Goal: Obtain resource: Download file/media

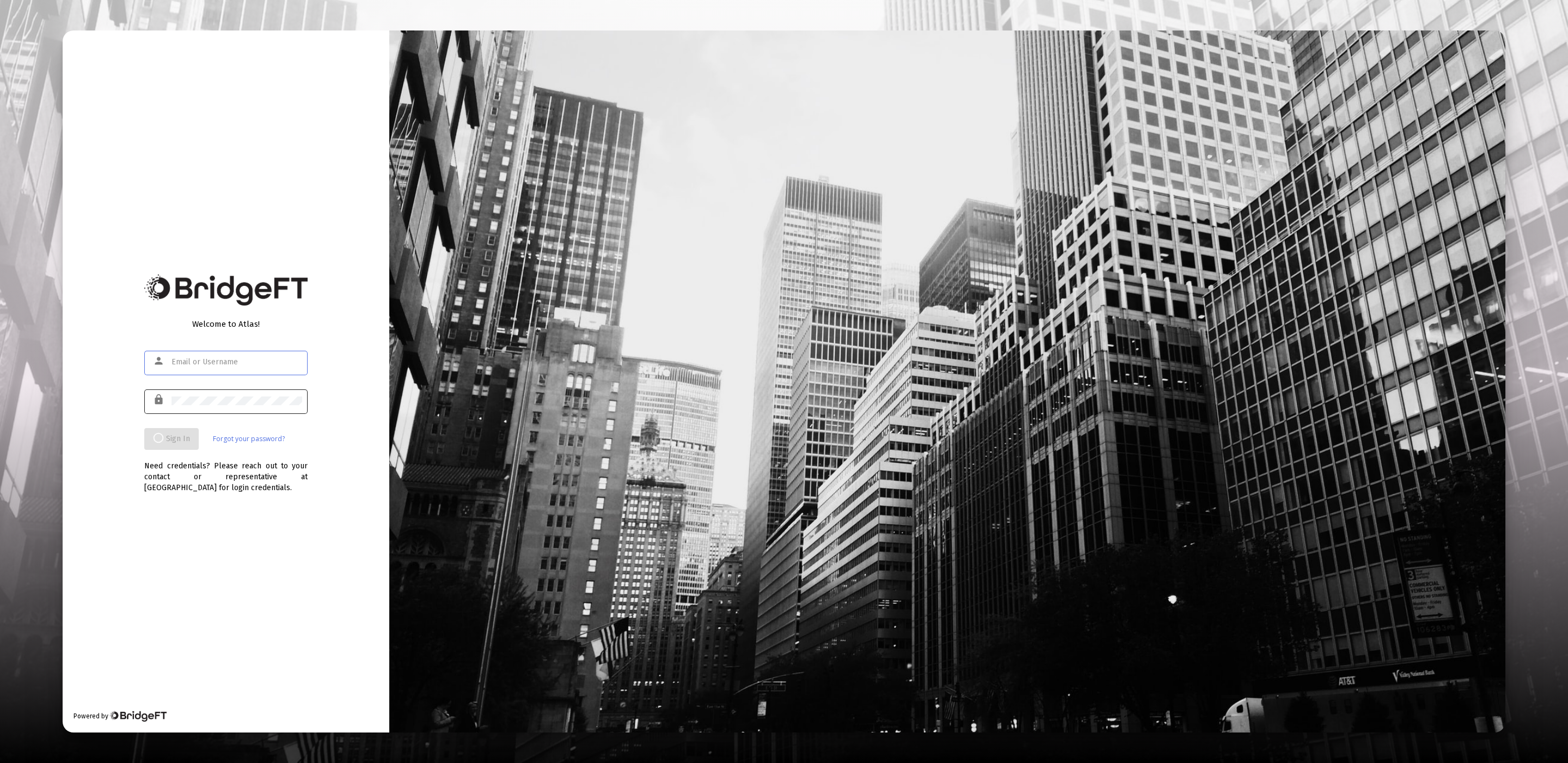
type input "product@zoefin.com"
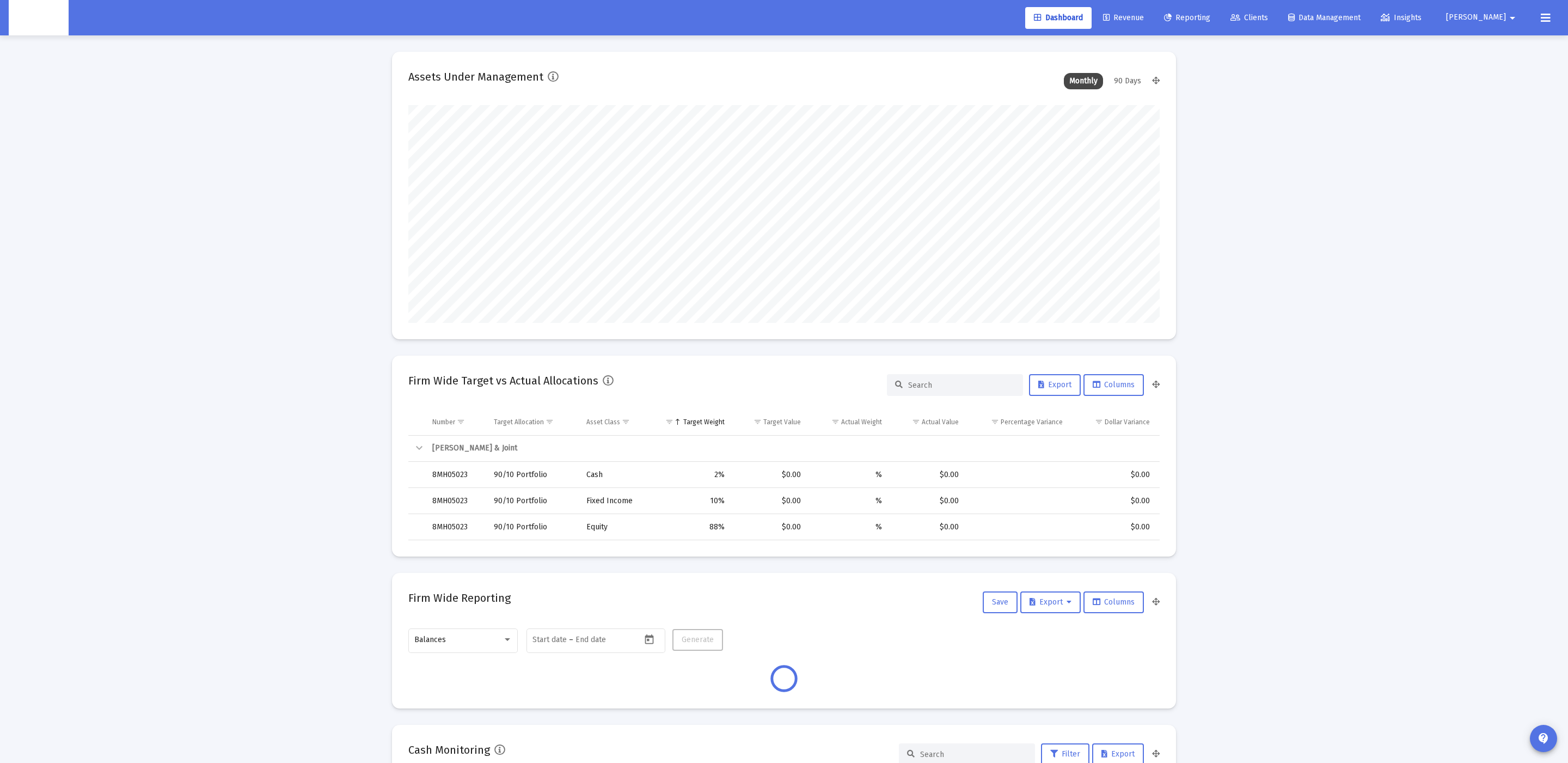
scroll to position [217, 405]
click at [1277, 21] on link "Clients" at bounding box center [1249, 17] width 55 height 22
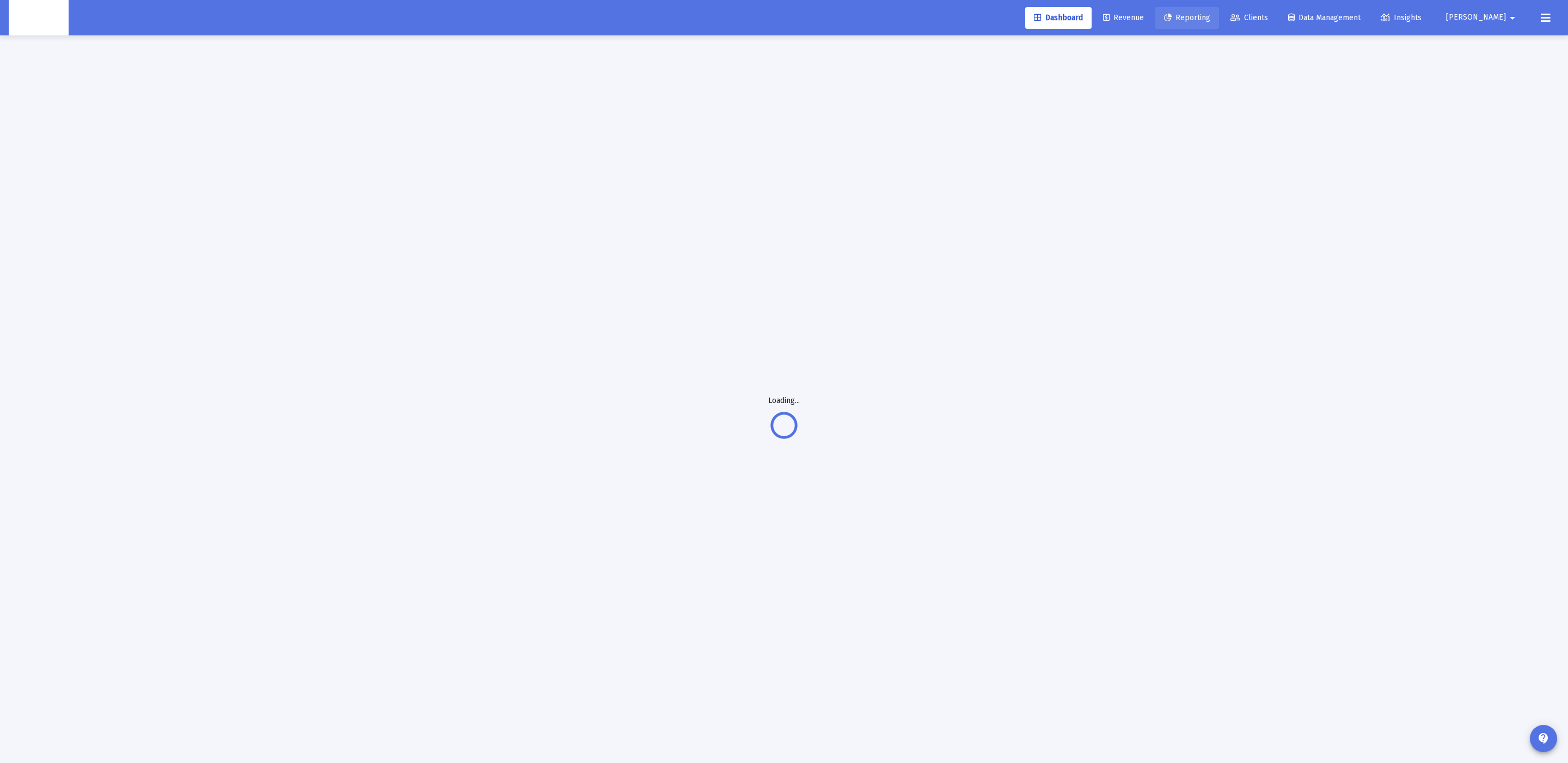
click at [1210, 17] on span "Reporting" at bounding box center [1187, 17] width 46 height 9
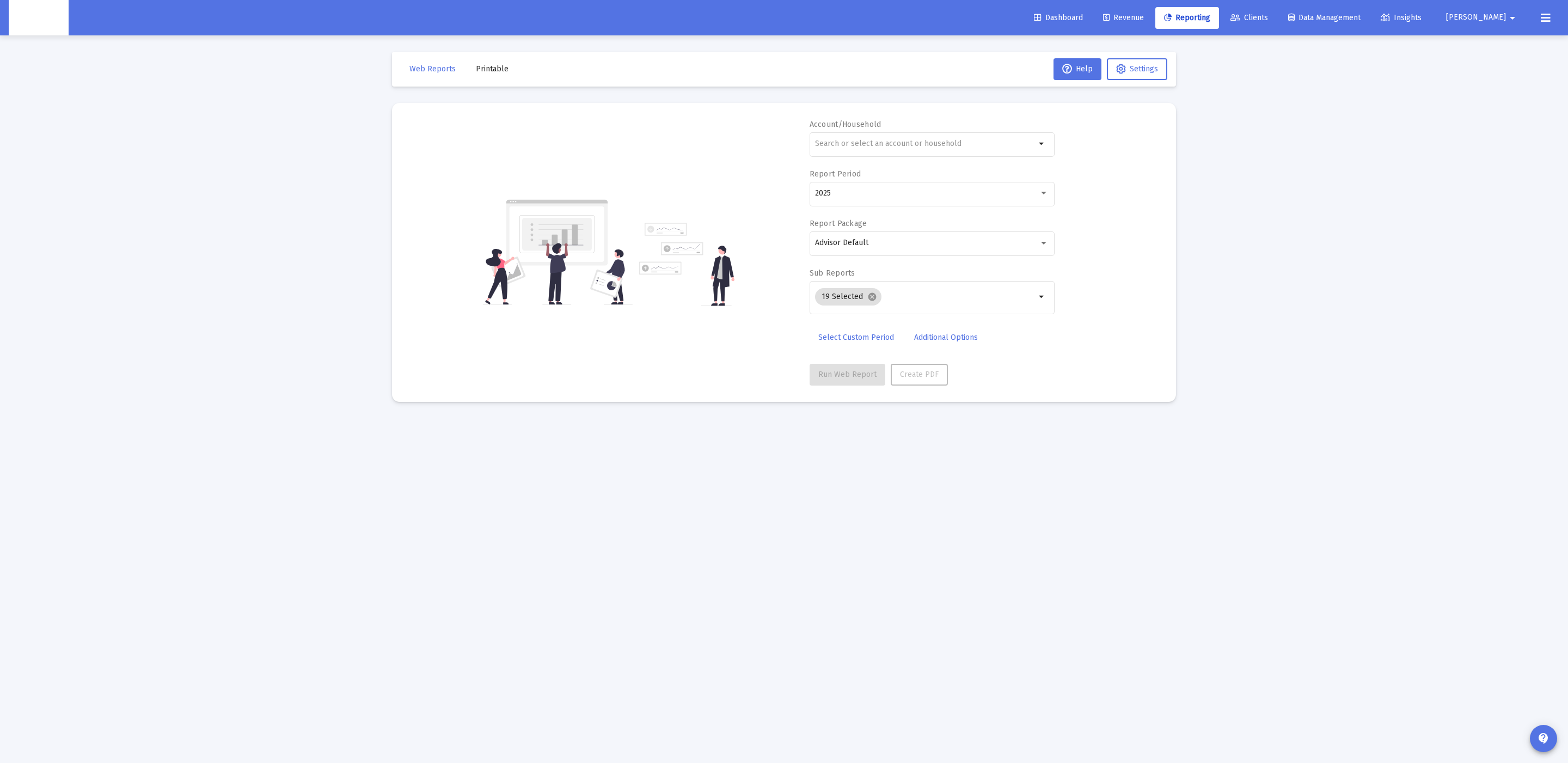
click at [467, 67] on button "Printable" at bounding box center [492, 69] width 50 height 22
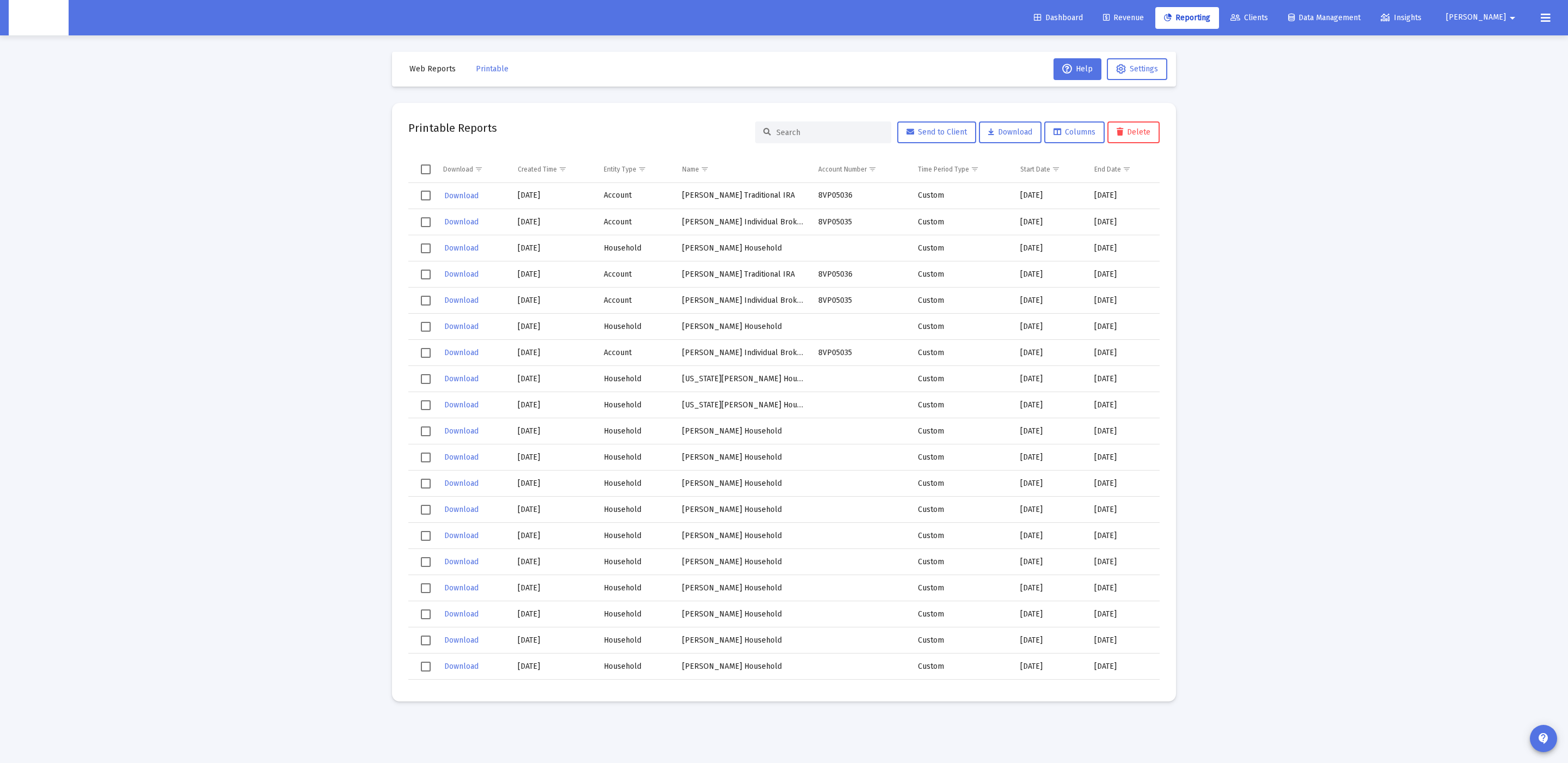
click at [429, 170] on span "Select all" at bounding box center [425, 169] width 10 height 10
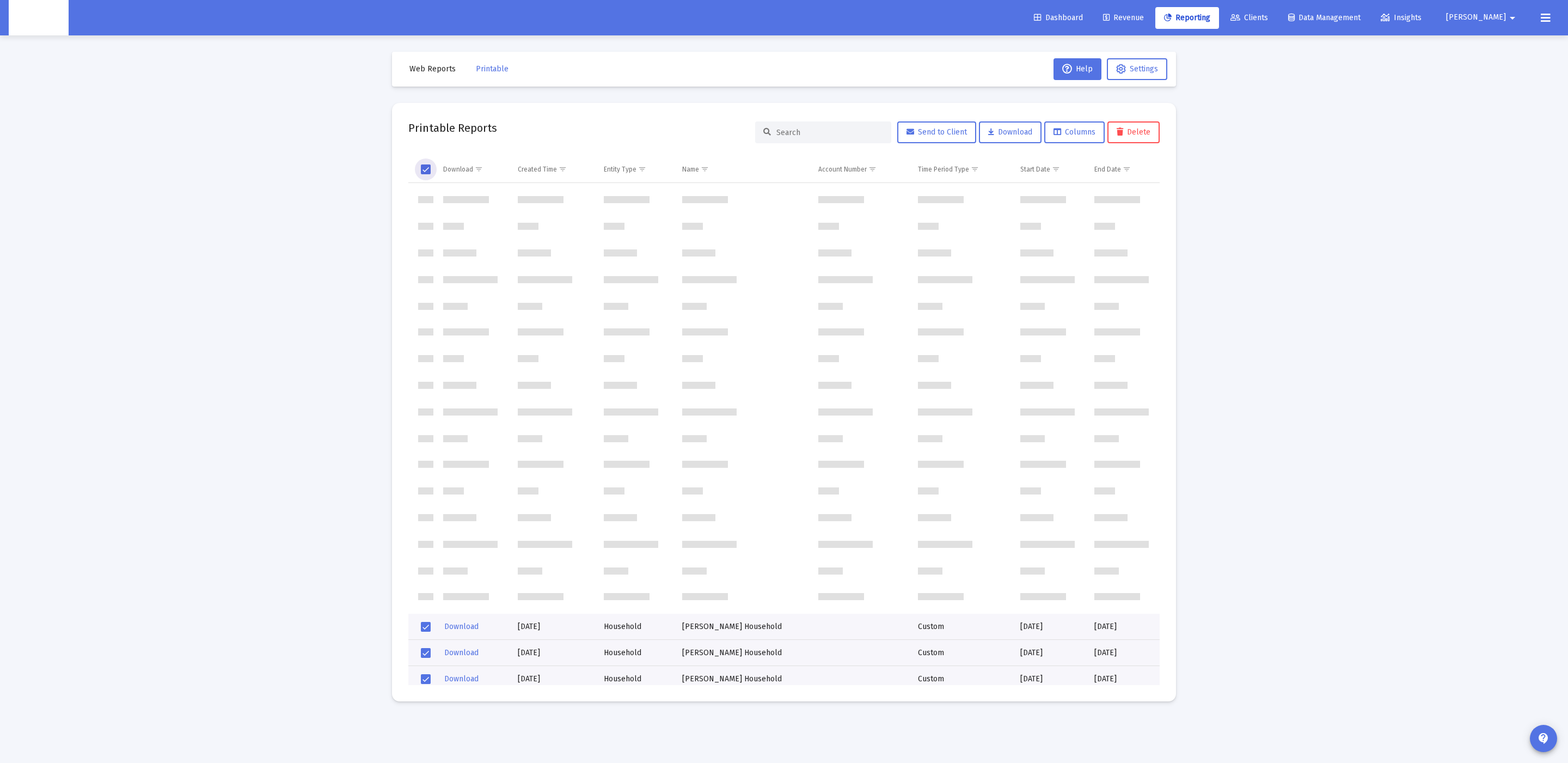
scroll to position [1147, 0]
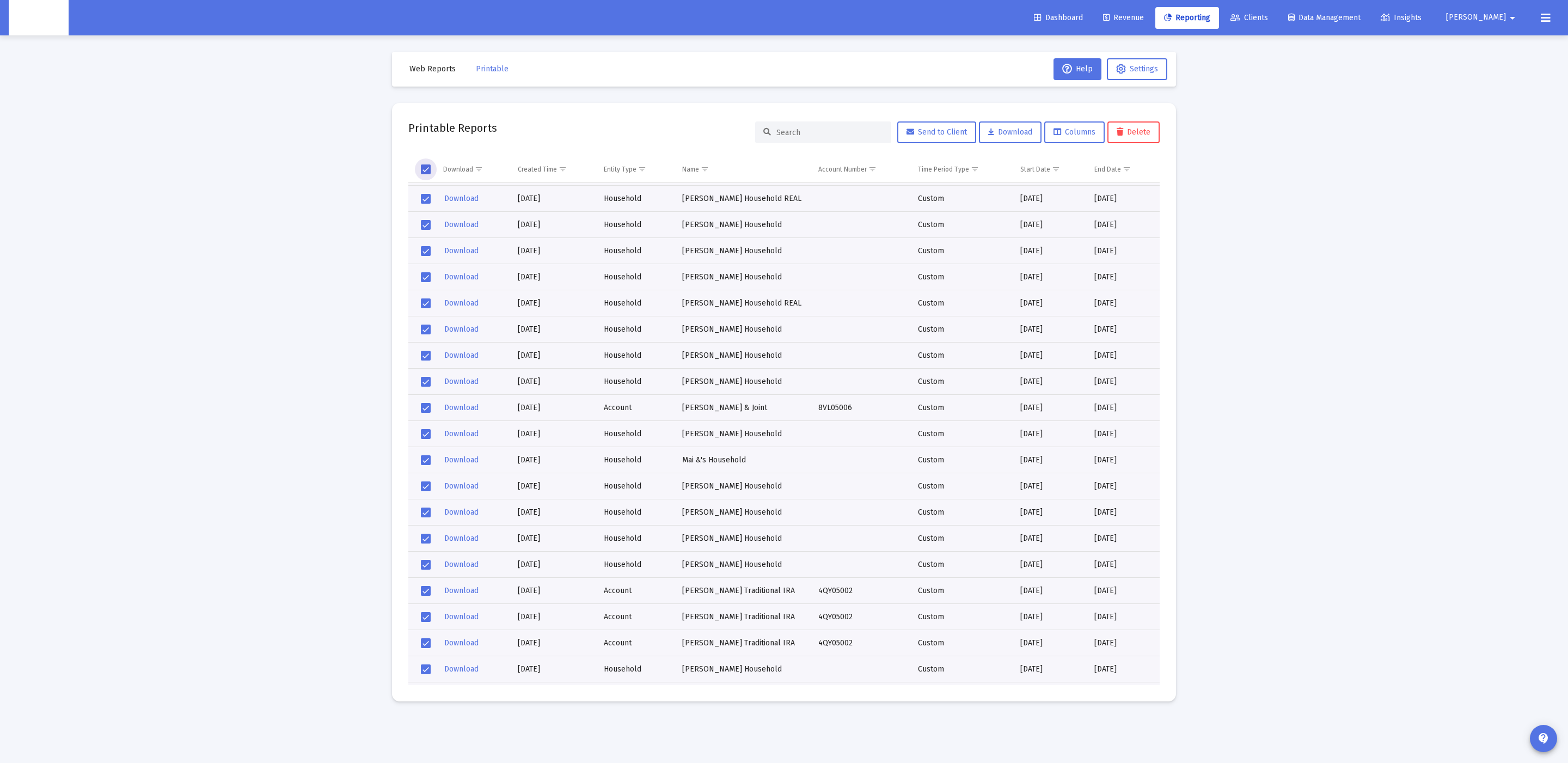
click at [428, 169] on span "Select all" at bounding box center [425, 169] width 10 height 10
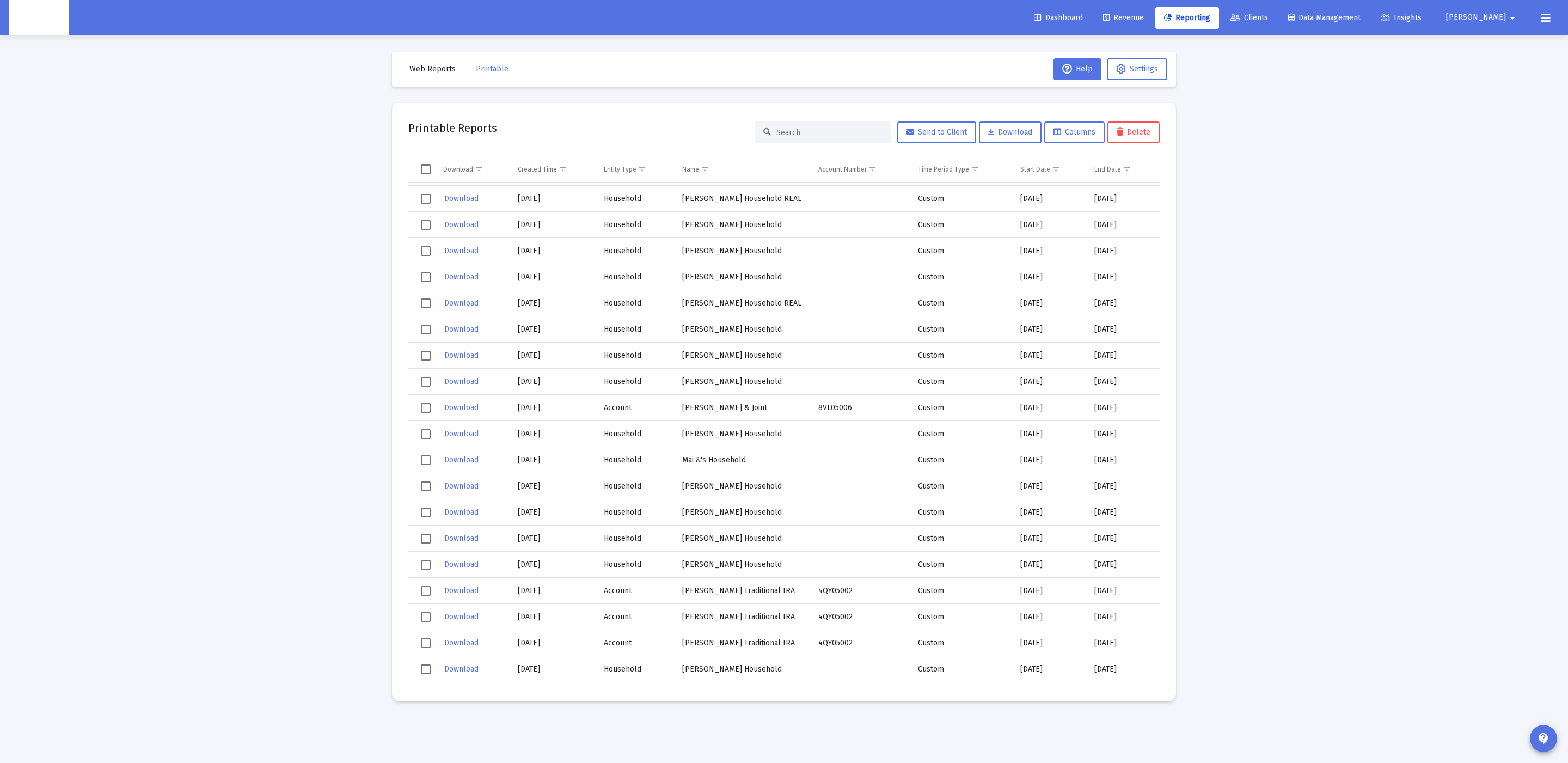
click at [424, 188] on td "Data grid" at bounding box center [422, 199] width 27 height 26
click at [424, 199] on span "Select row" at bounding box center [425, 199] width 10 height 10
drag, startPoint x: 426, startPoint y: 200, endPoint x: 424, endPoint y: 217, distance: 17.1
click at [427, 202] on span "Select row" at bounding box center [425, 199] width 10 height 10
click at [424, 224] on span "Select row" at bounding box center [425, 224] width 10 height 10
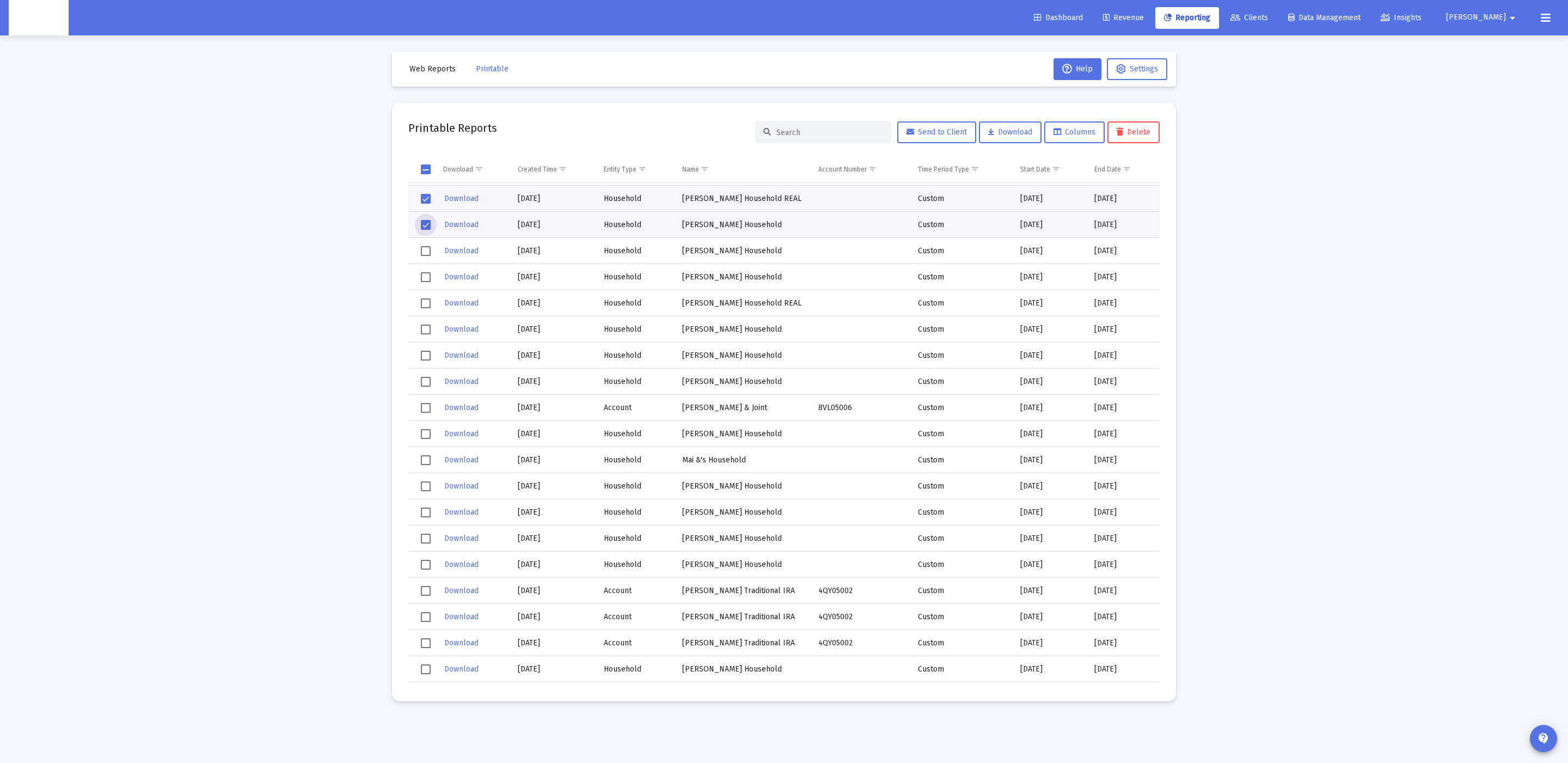
click at [424, 252] on span "Select row" at bounding box center [425, 251] width 10 height 10
drag, startPoint x: 429, startPoint y: 271, endPoint x: 397, endPoint y: 342, distance: 77.9
click at [429, 272] on span "Select row" at bounding box center [425, 277] width 10 height 10
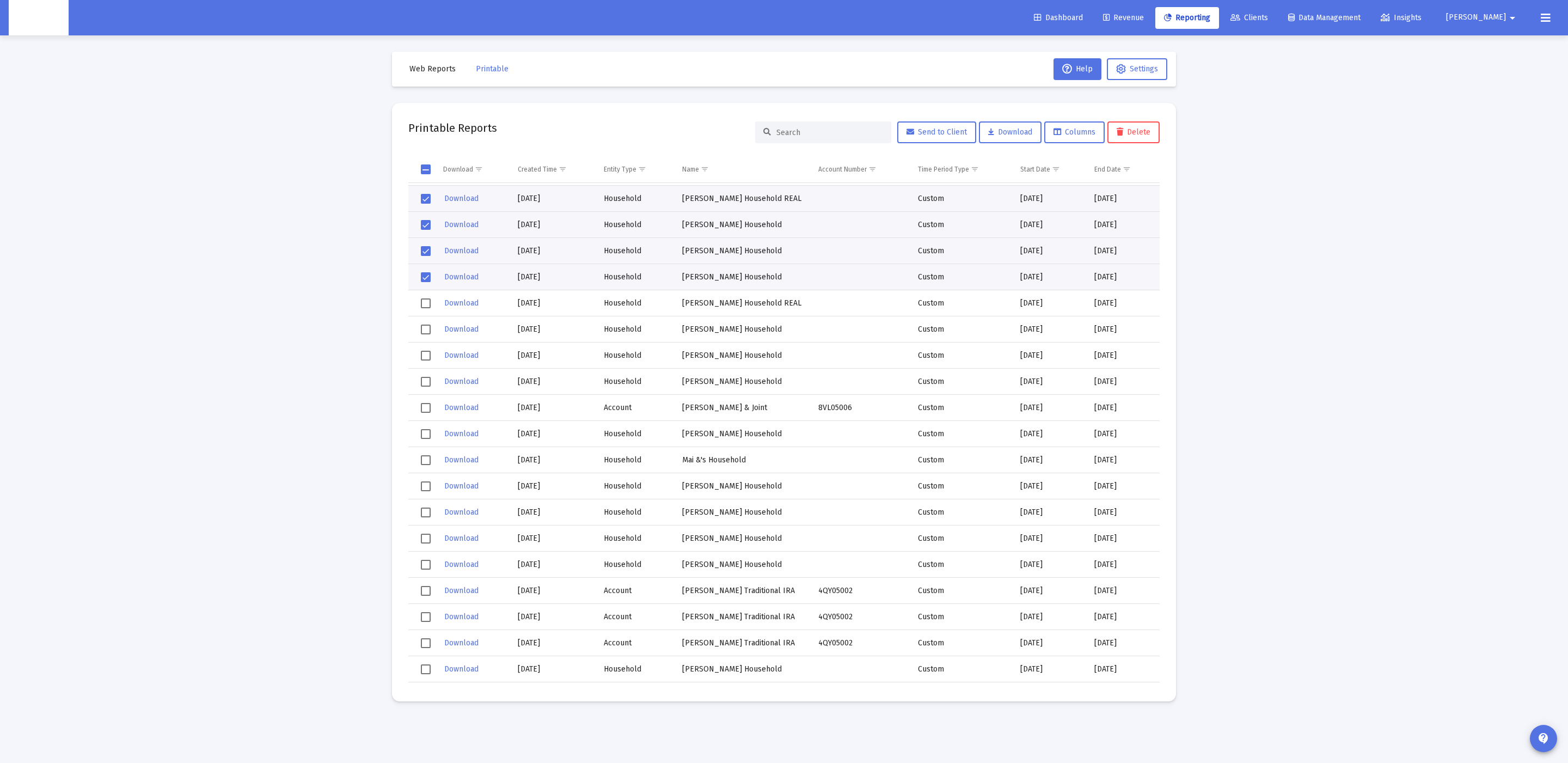
click at [418, 305] on td "Data grid" at bounding box center [422, 303] width 27 height 26
drag, startPoint x: 422, startPoint y: 330, endPoint x: 424, endPoint y: 342, distance: 12.2
click at [423, 330] on span "Select row" at bounding box center [425, 329] width 10 height 10
click at [427, 351] on span "Select row" at bounding box center [425, 355] width 10 height 10
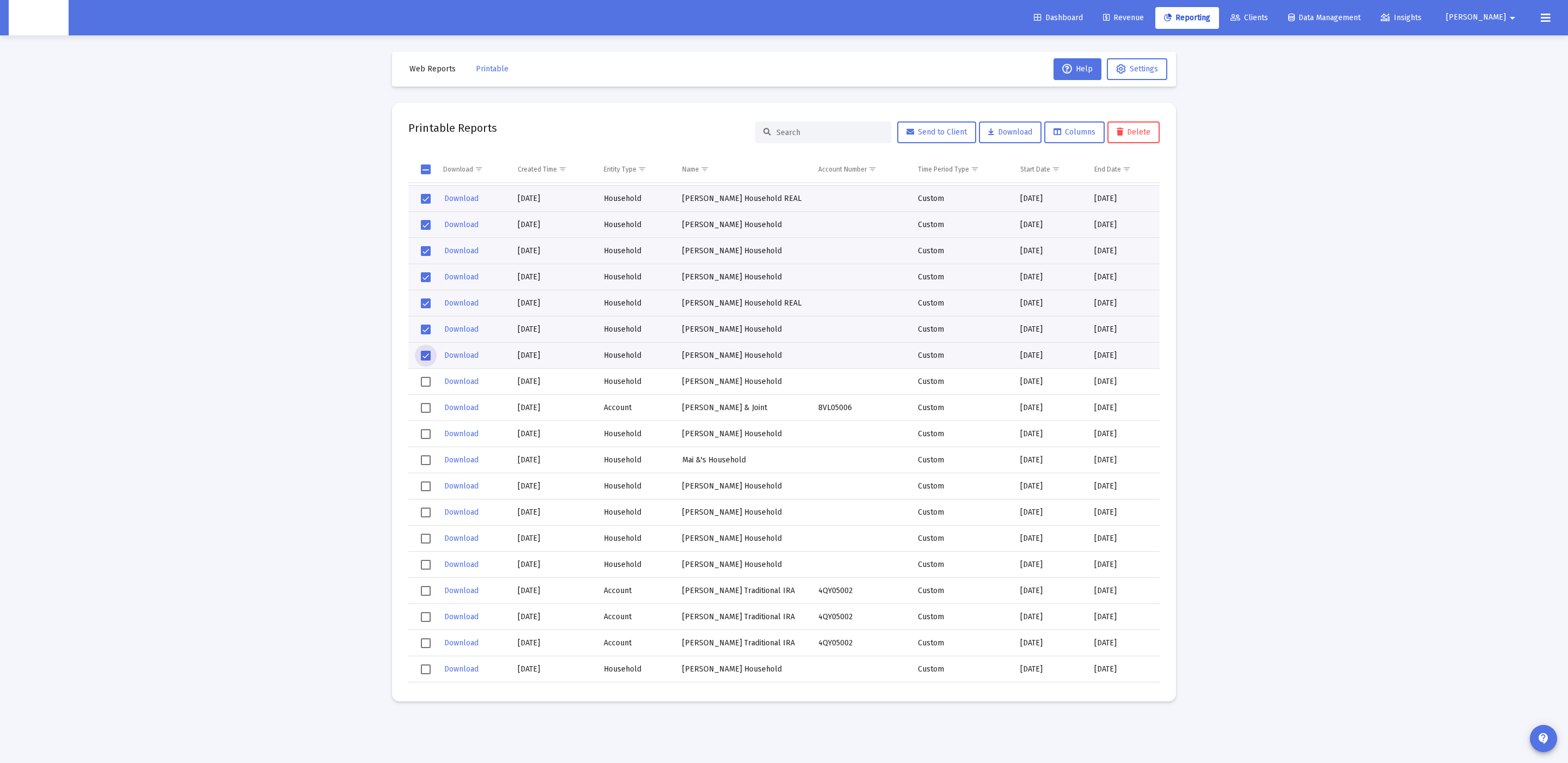
click at [423, 378] on span "Select row" at bounding box center [425, 381] width 10 height 10
click at [430, 409] on span "Select row" at bounding box center [425, 408] width 10 height 10
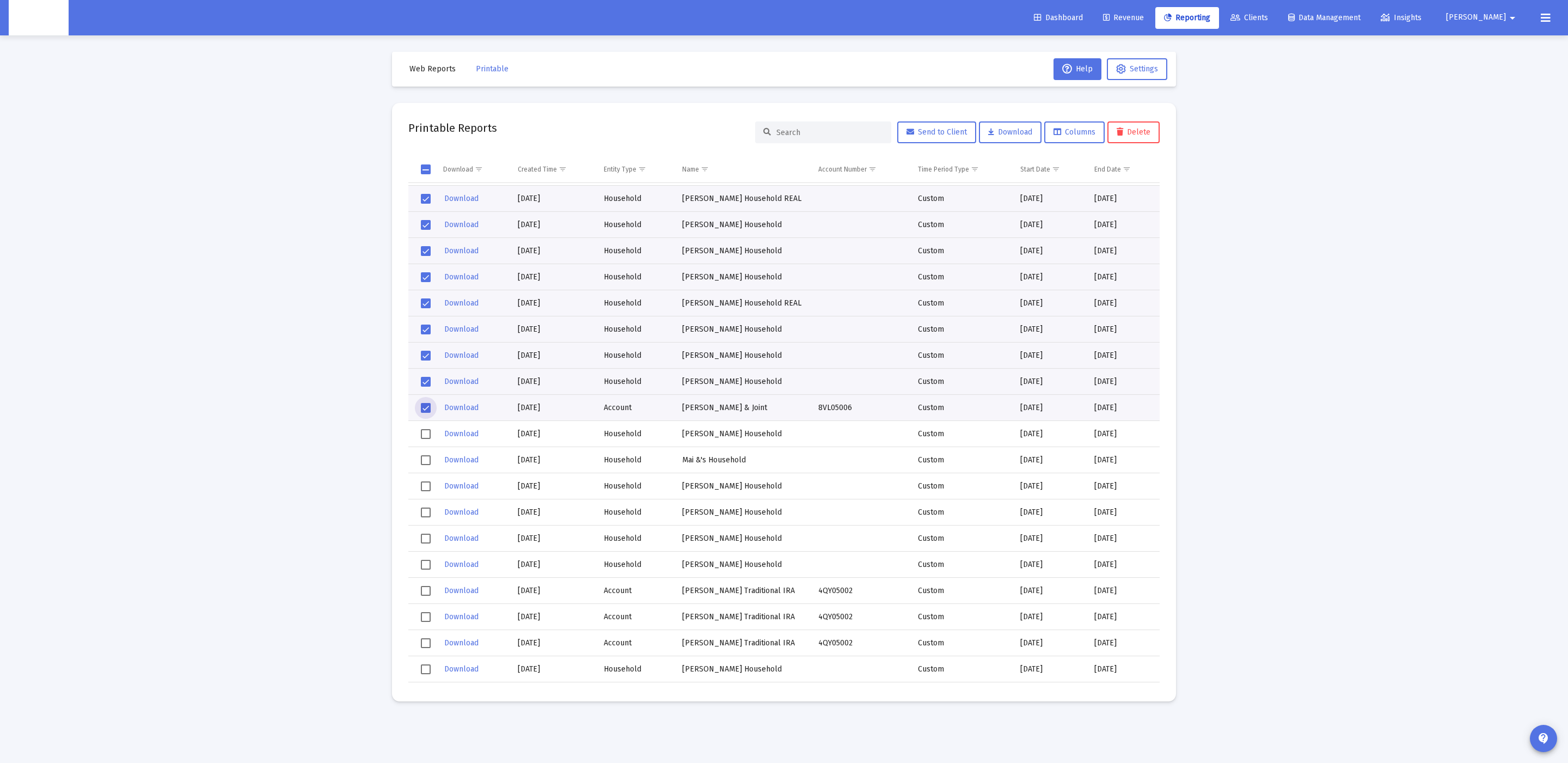
click at [421, 430] on span "Select row" at bounding box center [425, 433] width 10 height 10
click at [424, 460] on span "Select row" at bounding box center [425, 460] width 10 height 10
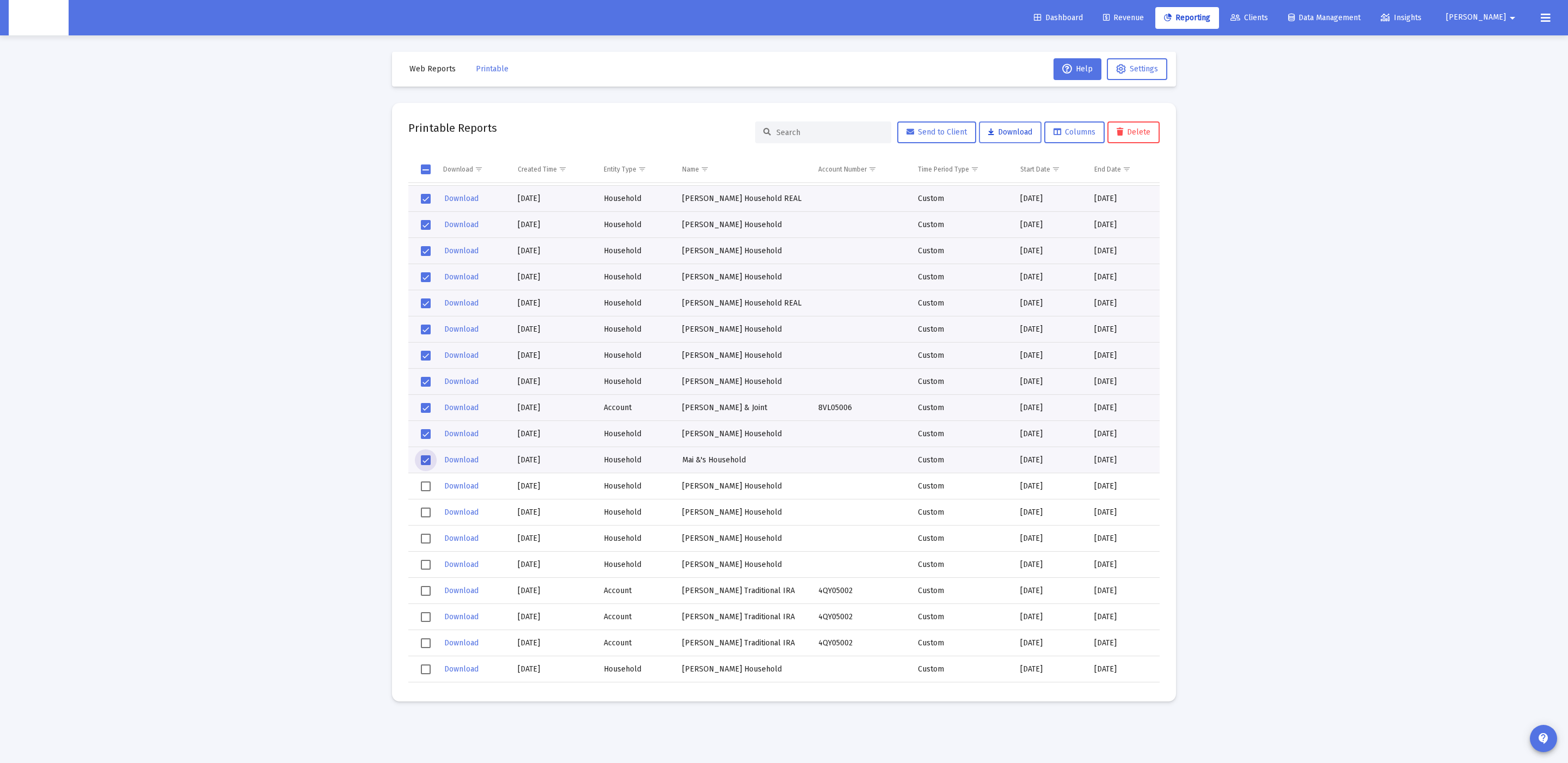
click at [1002, 136] on button "Download" at bounding box center [1010, 132] width 63 height 22
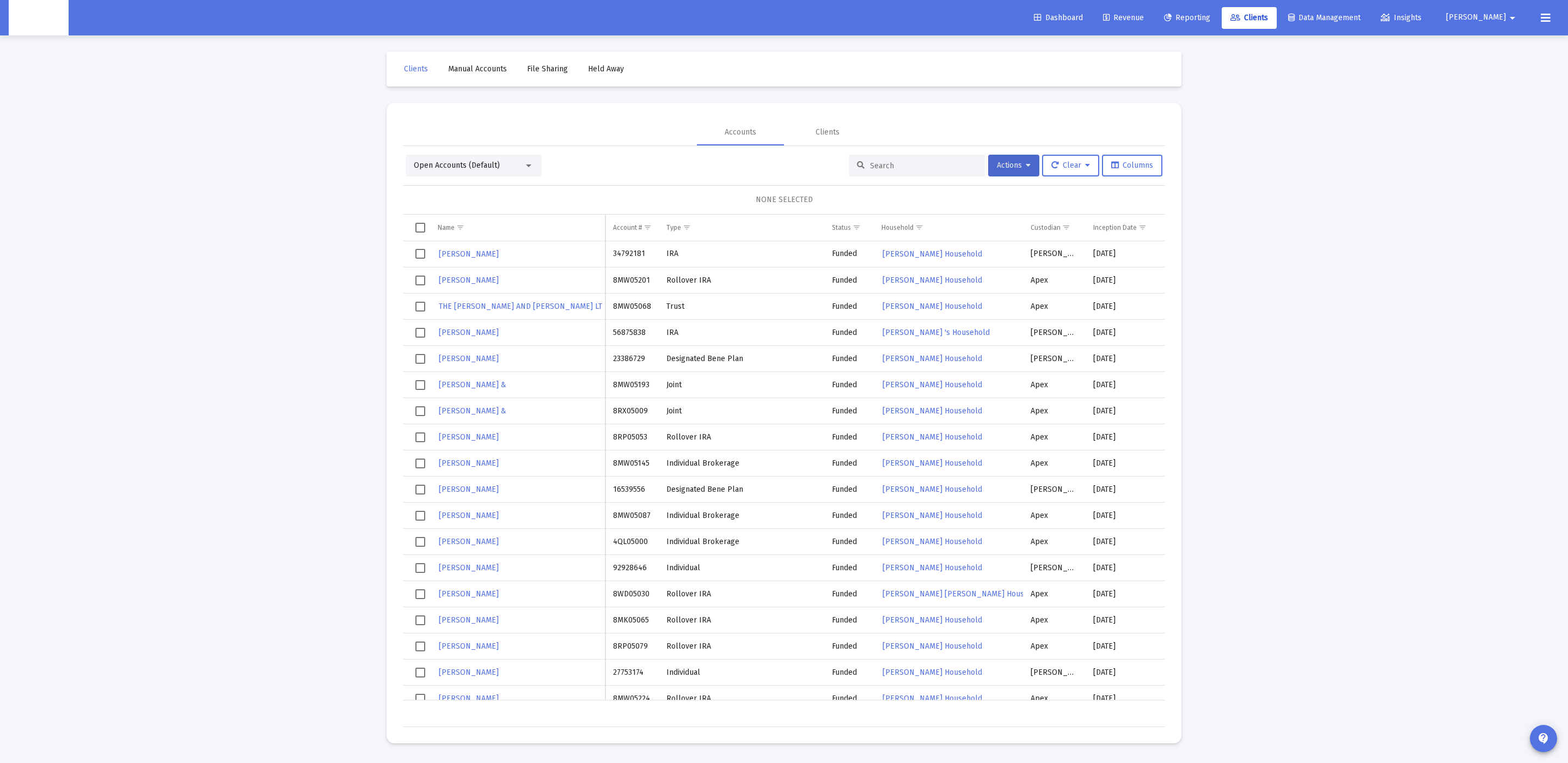
scroll to position [0, 401]
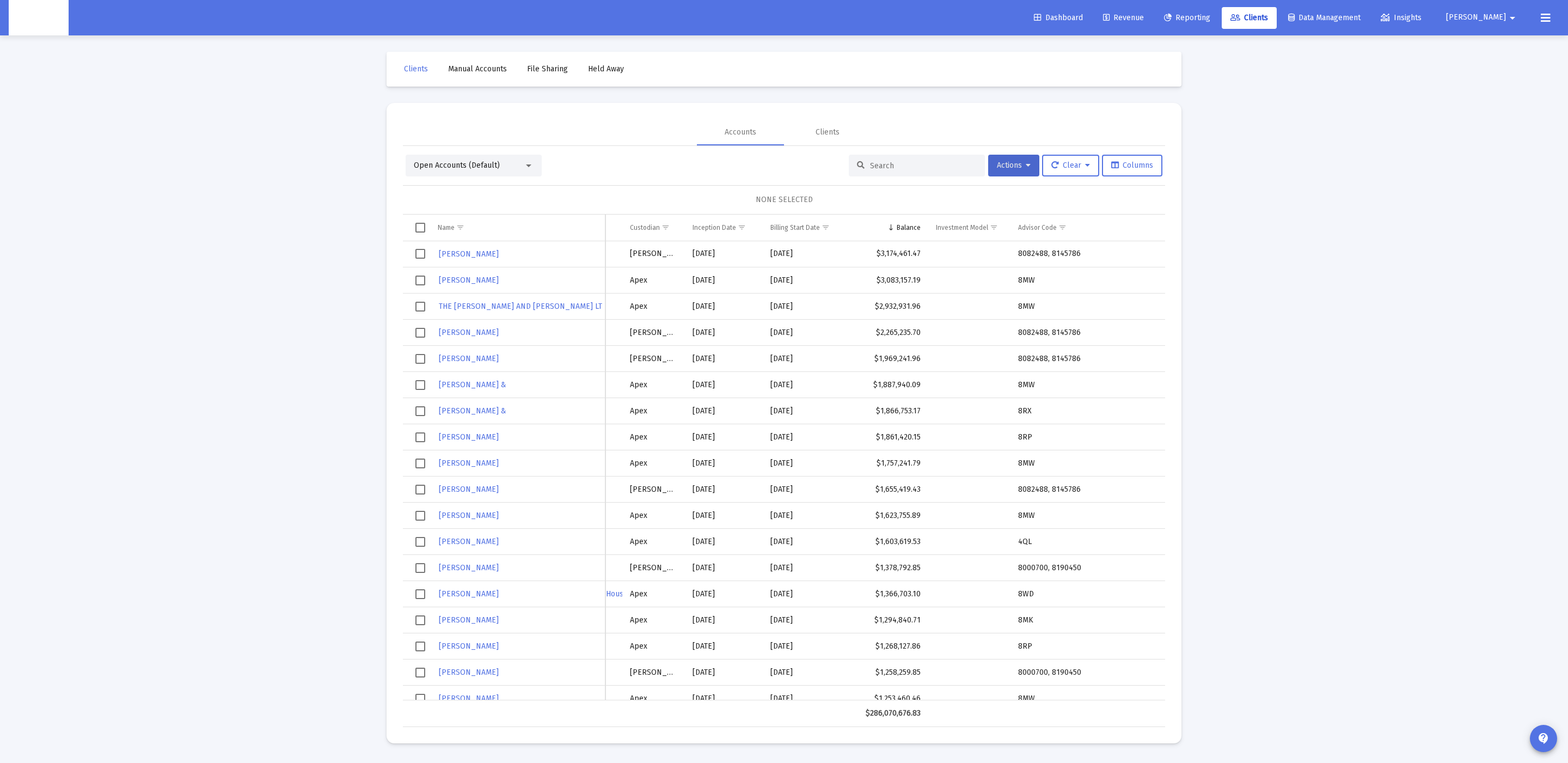
click at [426, 258] on td "Data grid" at bounding box center [417, 254] width 27 height 26
click at [424, 277] on span "Select row" at bounding box center [420, 280] width 10 height 10
click at [418, 310] on span "Select row" at bounding box center [420, 306] width 10 height 10
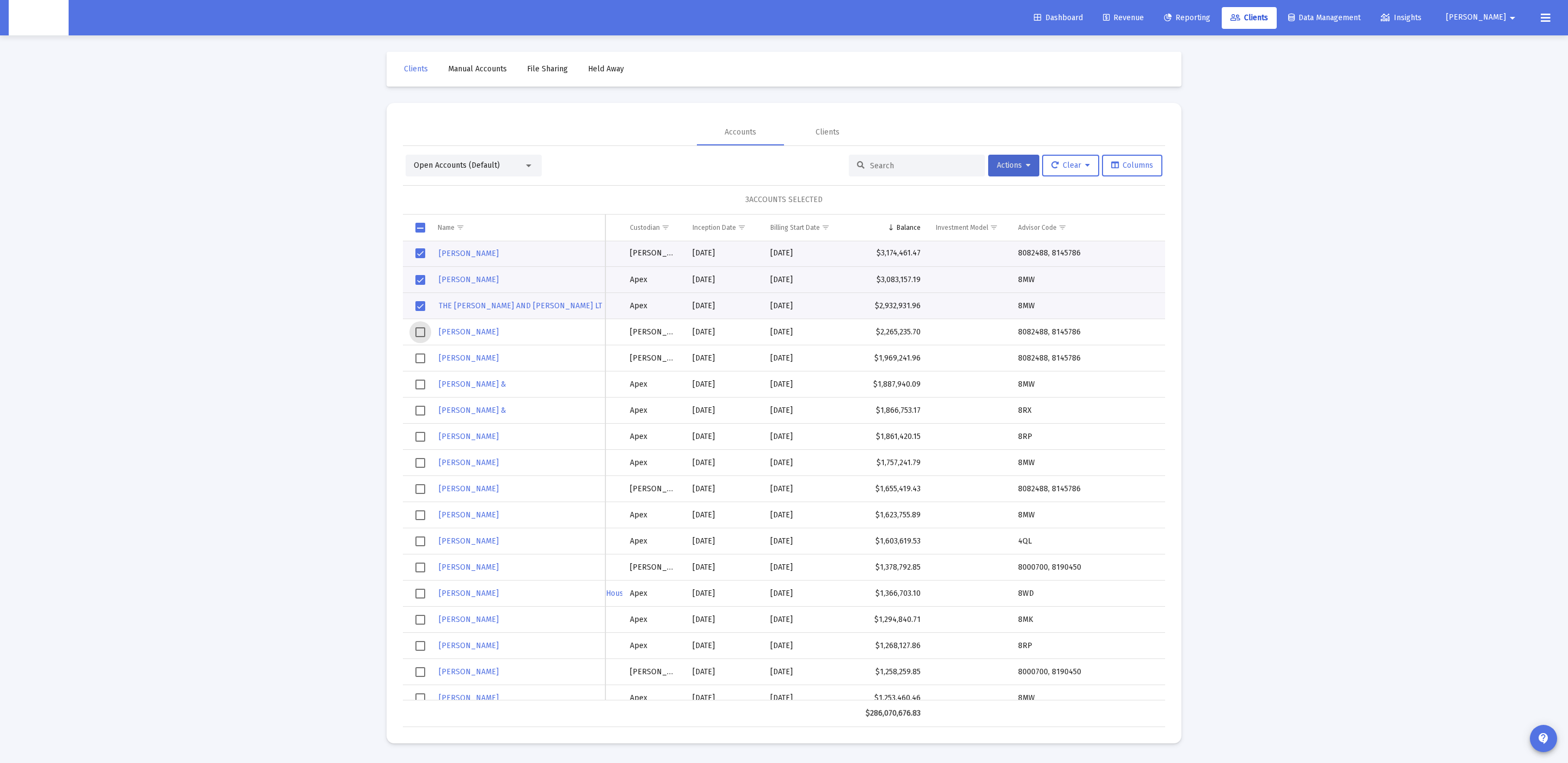
scroll to position [2, 0]
click at [419, 335] on span "Select row" at bounding box center [420, 330] width 10 height 10
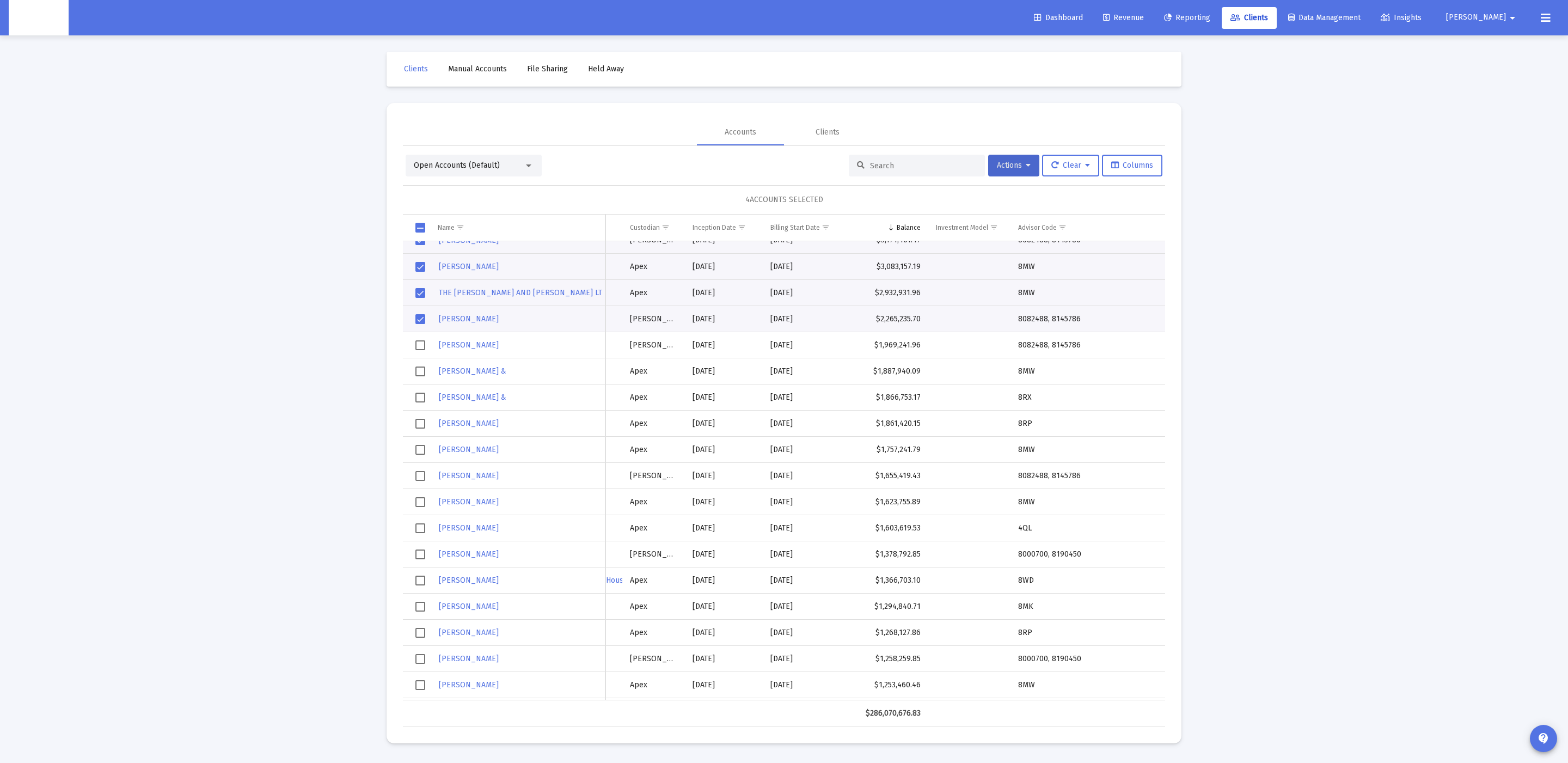
click at [419, 355] on td "Data grid" at bounding box center [417, 345] width 27 height 26
click at [419, 349] on span "Select row" at bounding box center [420, 345] width 10 height 10
drag, startPoint x: 422, startPoint y: 349, endPoint x: 421, endPoint y: 361, distance: 12.0
click at [422, 349] on span "Select row" at bounding box center [420, 345] width 10 height 10
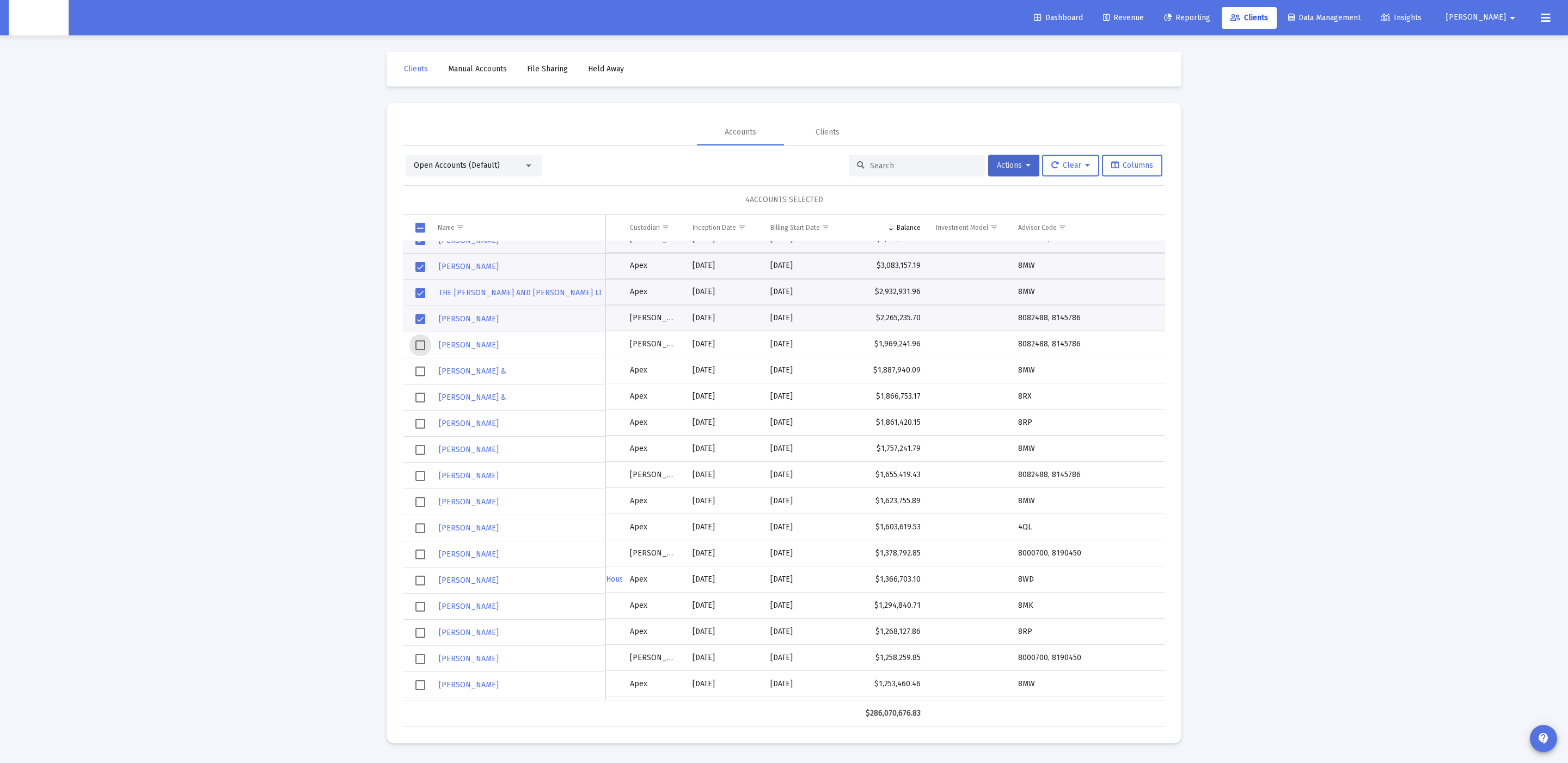
scroll to position [14, 0]
drag, startPoint x: 421, startPoint y: 364, endPoint x: 420, endPoint y: 375, distance: 11.0
click at [421, 365] on span "Select row" at bounding box center [420, 370] width 10 height 10
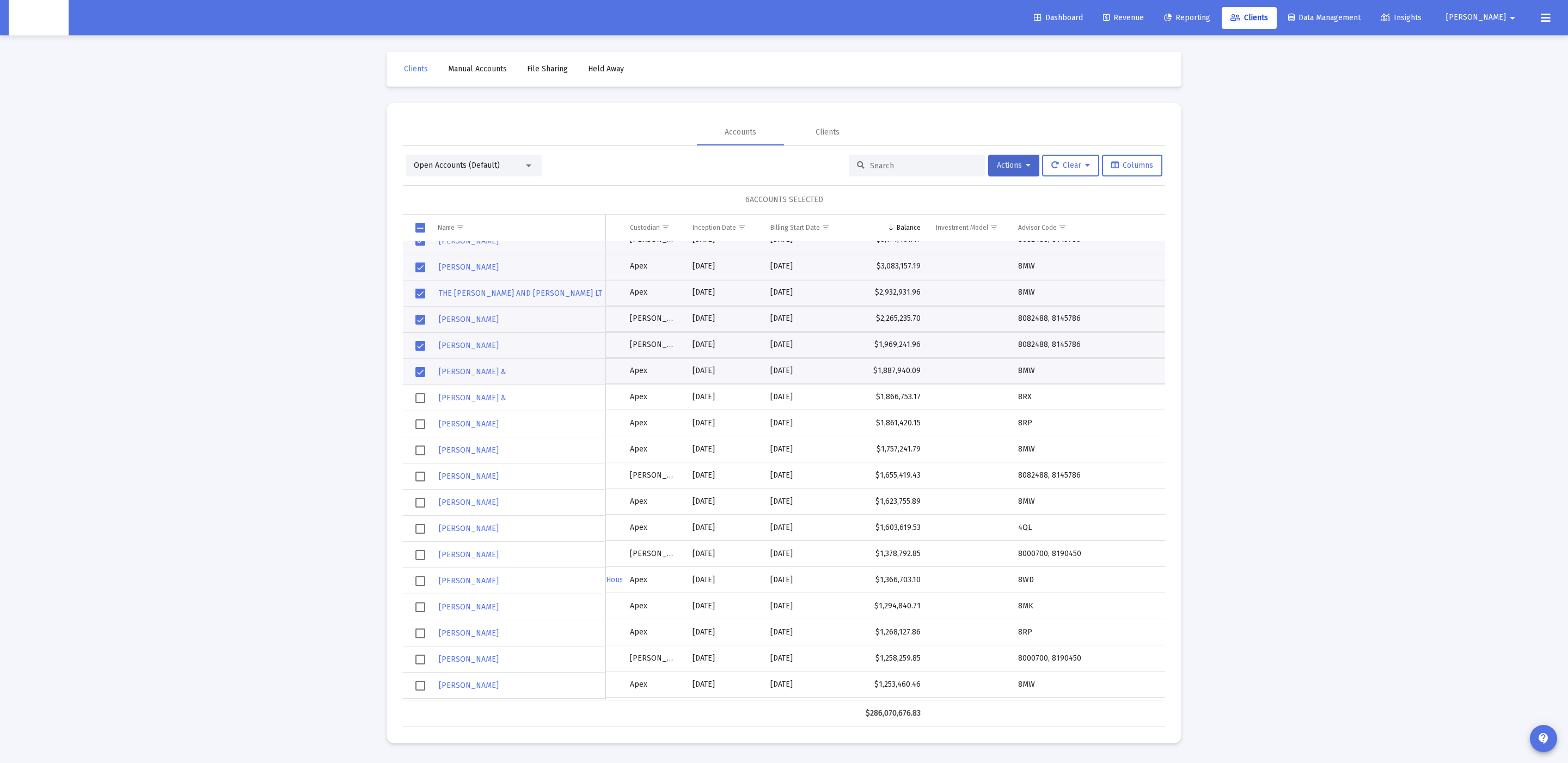
drag, startPoint x: 421, startPoint y: 387, endPoint x: 423, endPoint y: 402, distance: 15.1
click at [421, 388] on td "Data grid" at bounding box center [417, 398] width 27 height 26
click at [423, 402] on span "Select row" at bounding box center [420, 398] width 10 height 10
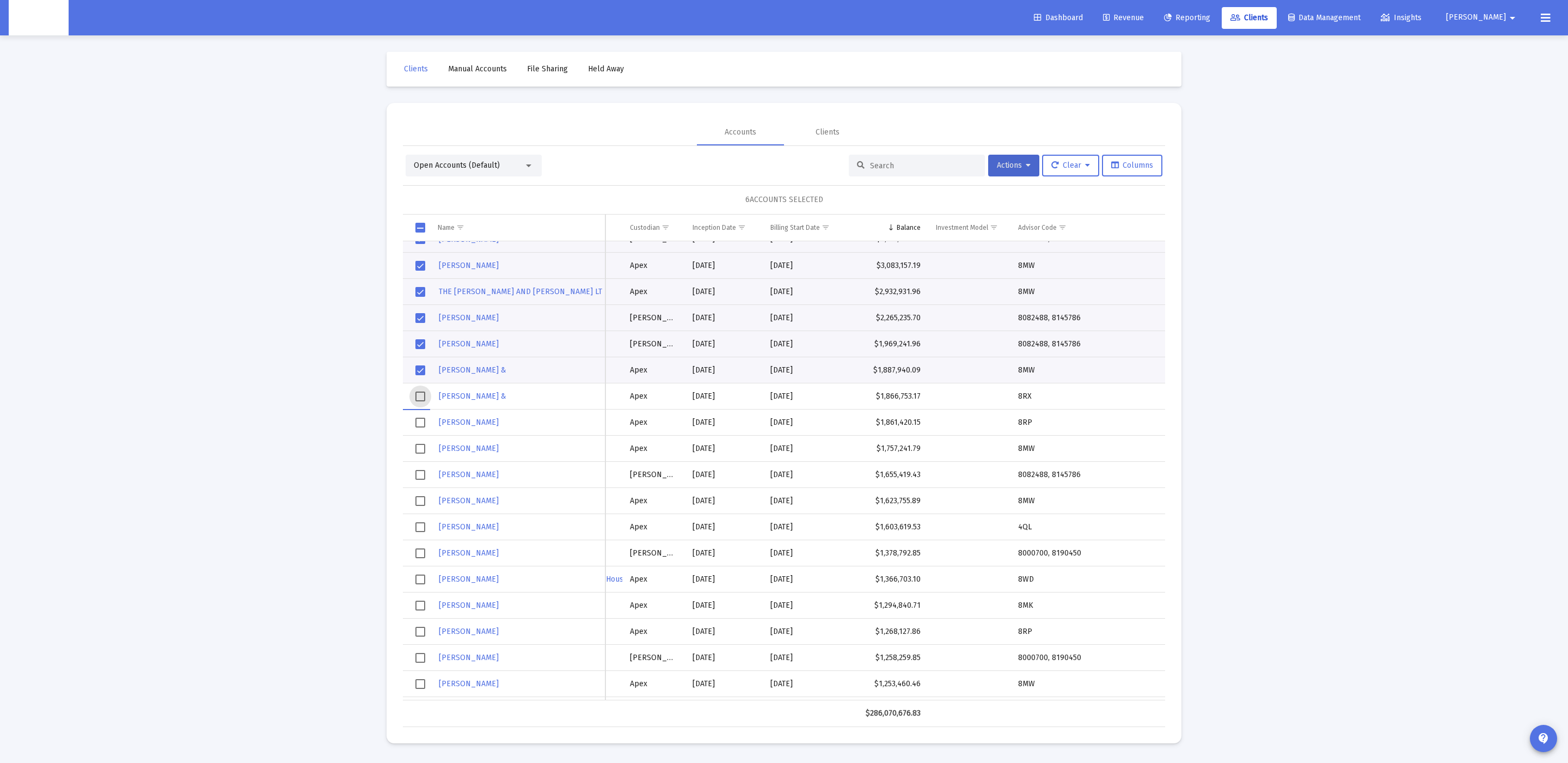
click at [421, 400] on span "Select row" at bounding box center [420, 396] width 10 height 10
drag, startPoint x: 423, startPoint y: 417, endPoint x: 423, endPoint y: 427, distance: 10.0
click at [424, 417] on td "Data grid" at bounding box center [417, 422] width 27 height 26
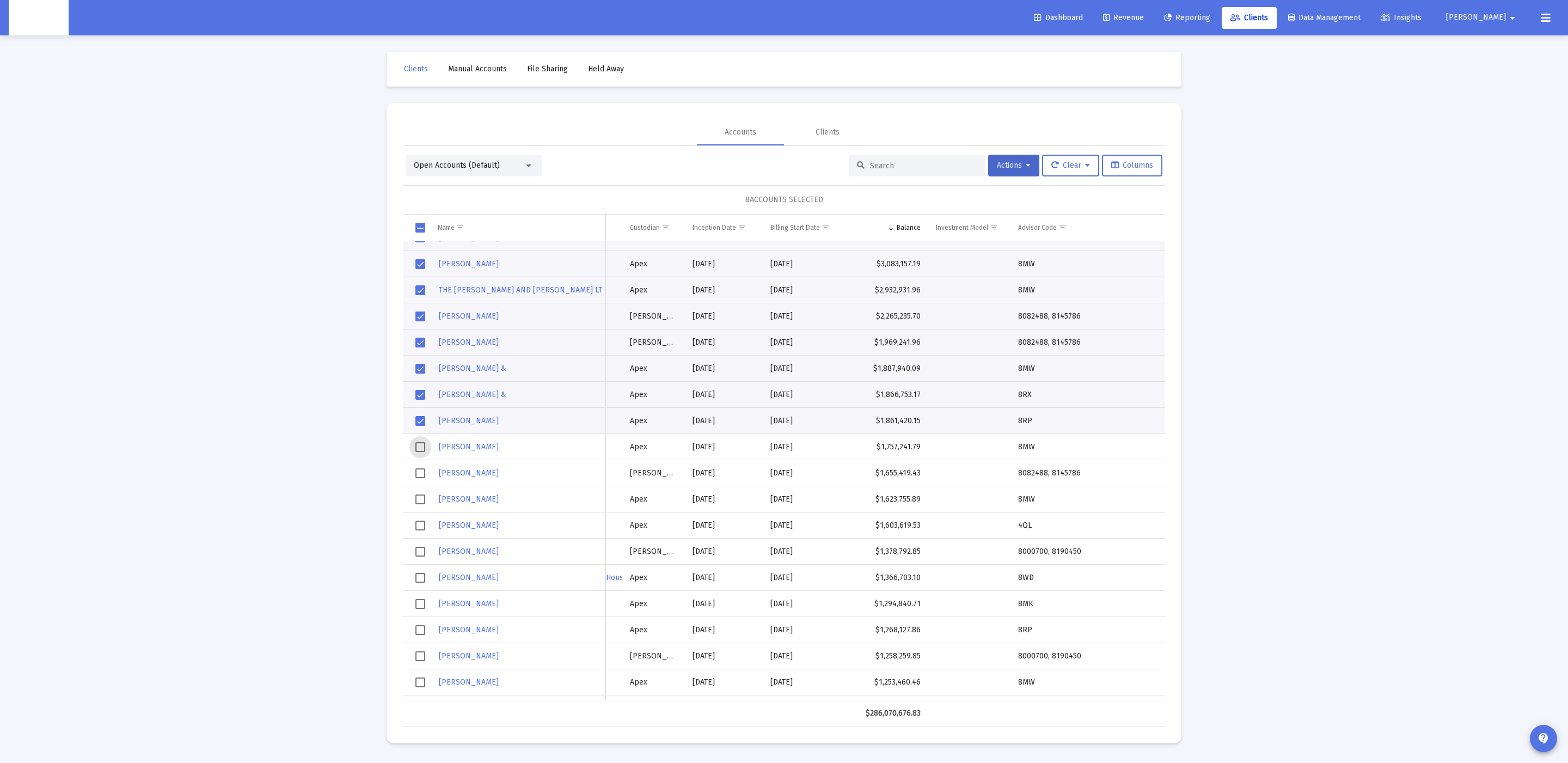
drag, startPoint x: 420, startPoint y: 446, endPoint x: 422, endPoint y: 466, distance: 20.1
click at [420, 446] on span "Select row" at bounding box center [420, 446] width 10 height 10
drag, startPoint x: 421, startPoint y: 471, endPoint x: 405, endPoint y: 462, distance: 18.4
click at [419, 471] on span "Select row" at bounding box center [420, 472] width 10 height 10
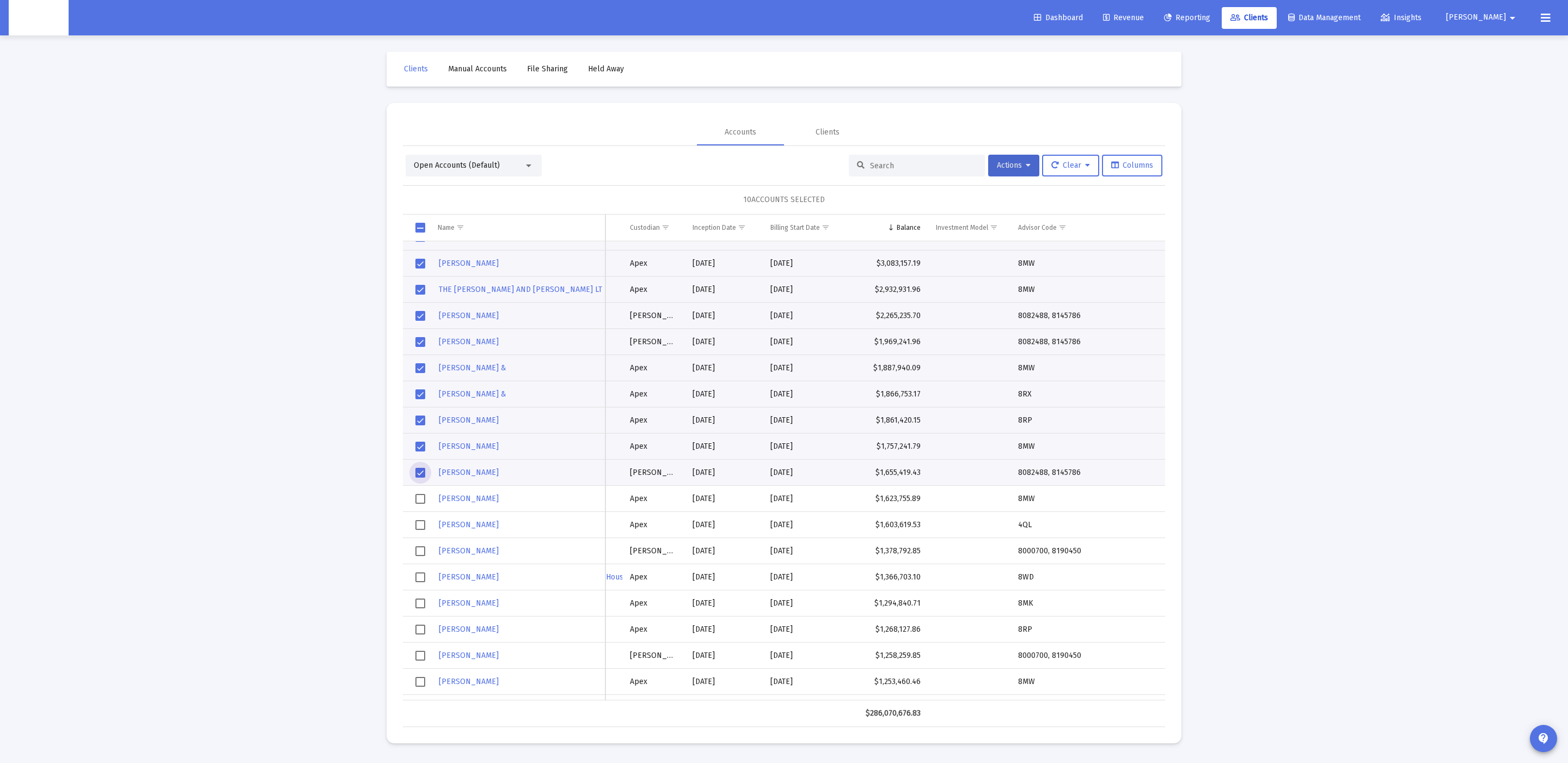
scroll to position [0, 0]
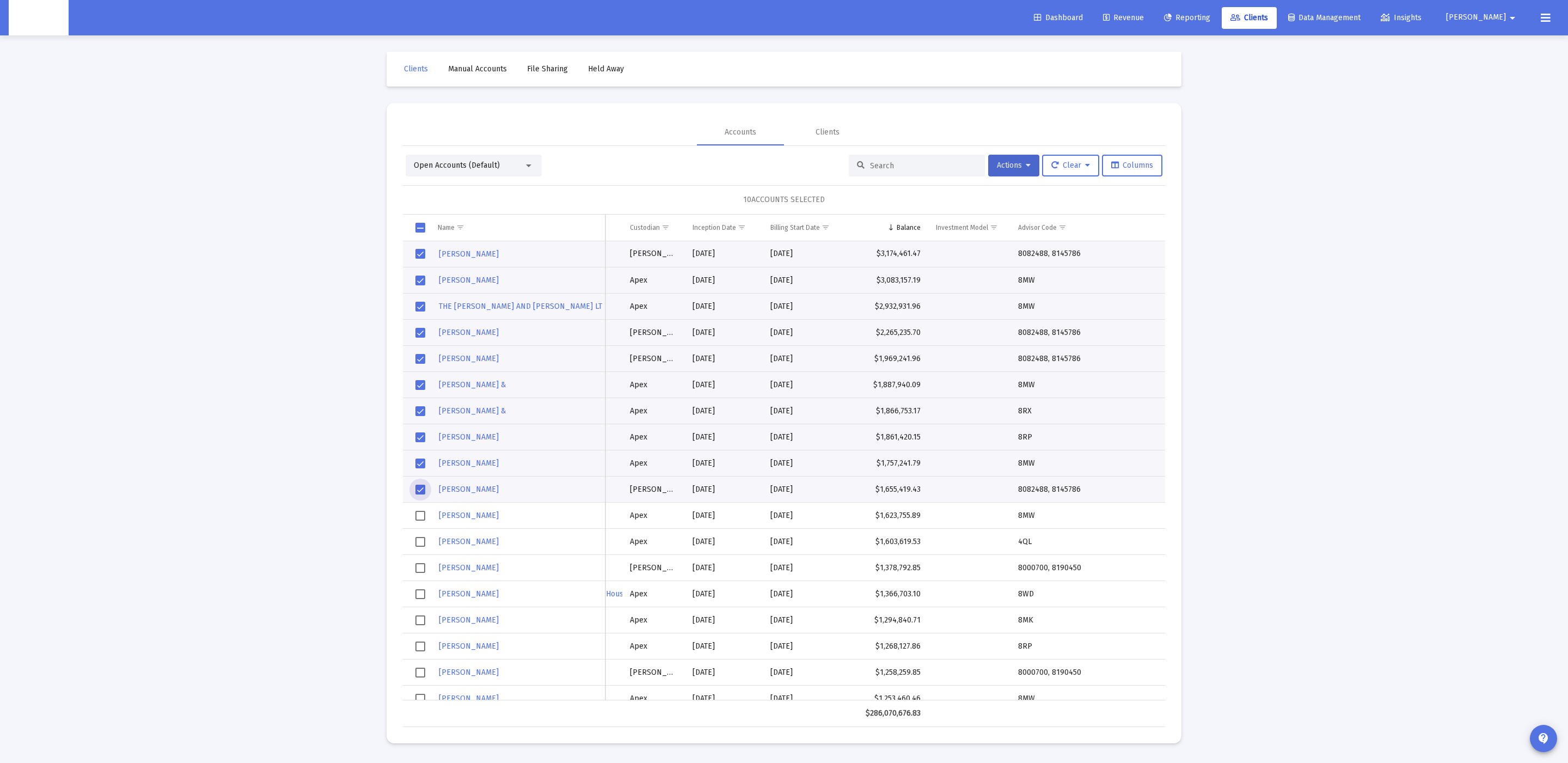
click at [413, 518] on td "Data grid" at bounding box center [417, 515] width 27 height 26
click at [418, 539] on span "Select row" at bounding box center [420, 541] width 10 height 10
click at [1210, 20] on span "Reporting" at bounding box center [1187, 17] width 46 height 9
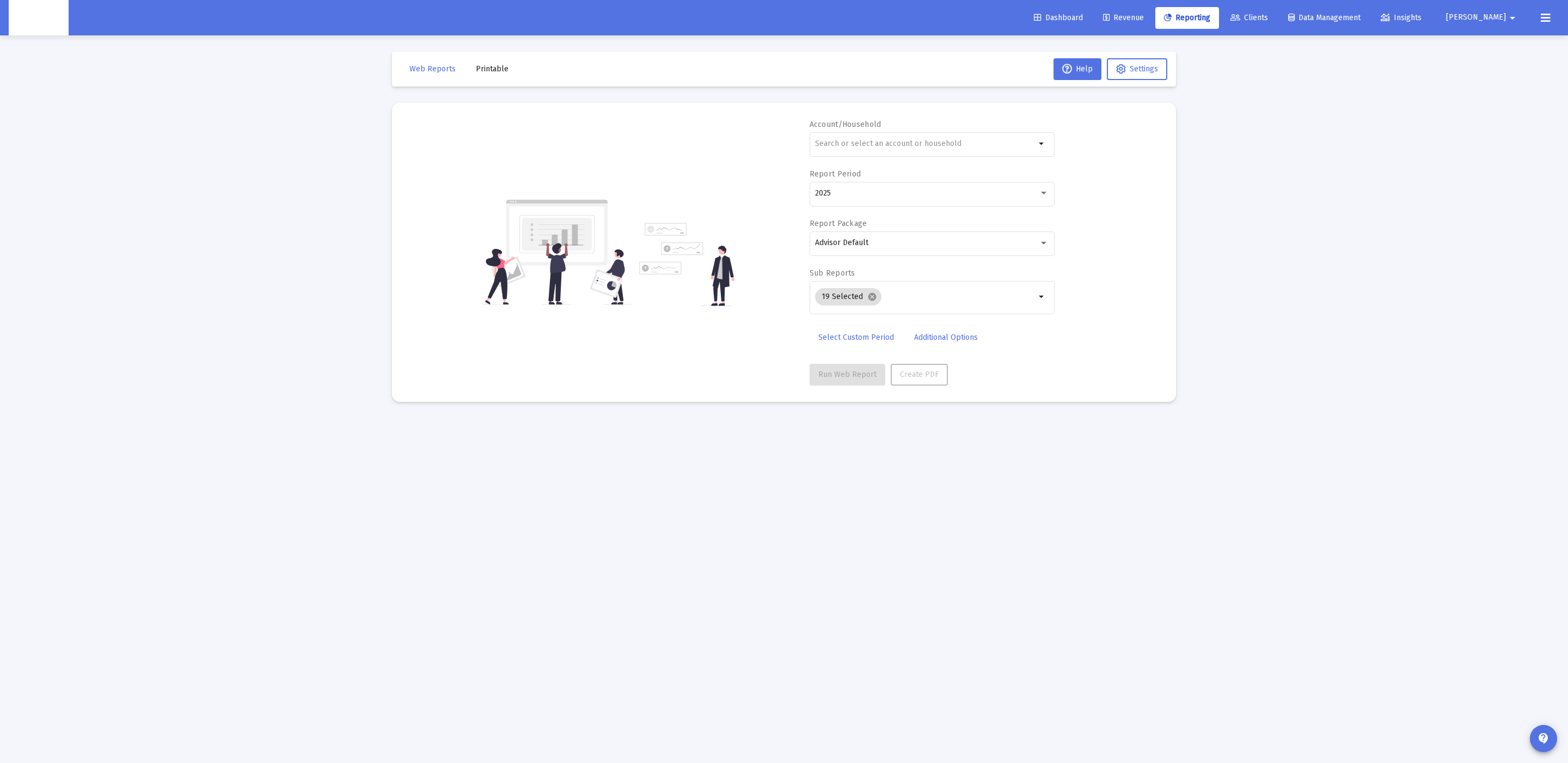
drag, startPoint x: 519, startPoint y: 69, endPoint x: 510, endPoint y: 69, distance: 9.0
click at [512, 69] on mat-toolbar-row "Web Reports Printable Help Settings" at bounding box center [784, 69] width 784 height 35
click at [507, 69] on button "Printable" at bounding box center [492, 69] width 50 height 22
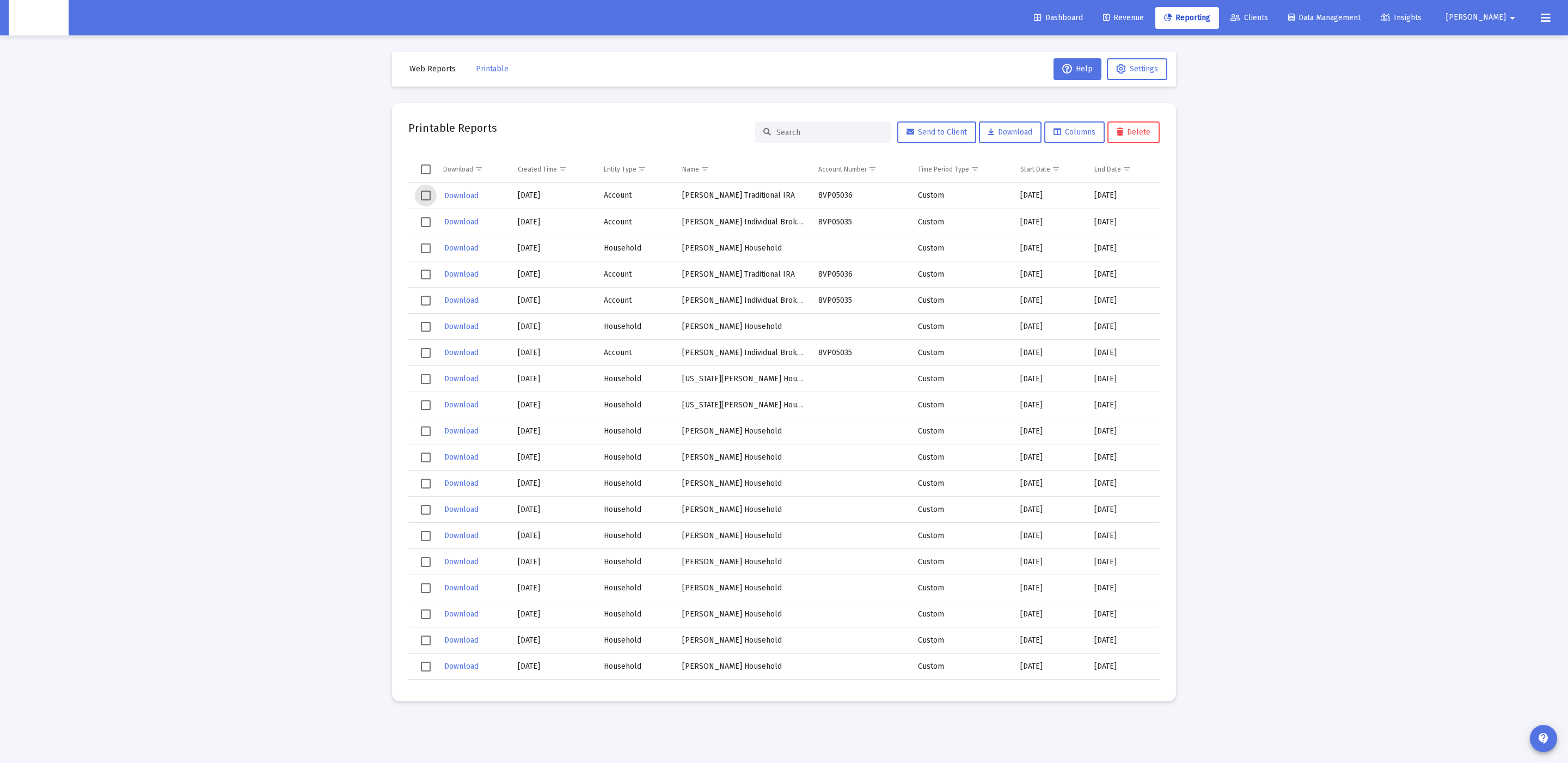
click at [423, 196] on span "Select row" at bounding box center [425, 195] width 10 height 10
click at [424, 220] on span "Select row" at bounding box center [425, 222] width 10 height 10
click at [423, 241] on td "Data grid" at bounding box center [422, 248] width 27 height 26
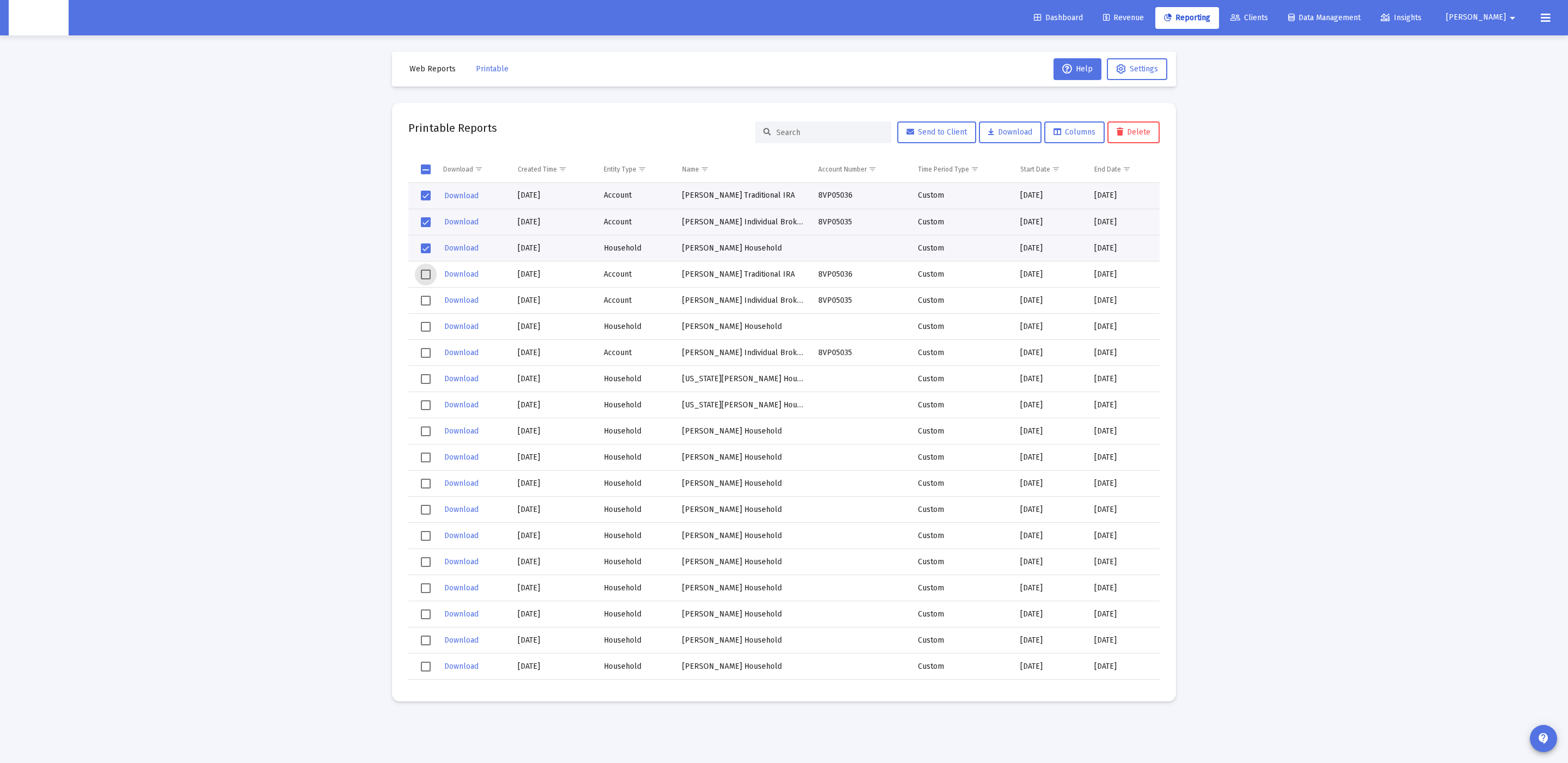
drag, startPoint x: 424, startPoint y: 274, endPoint x: 425, endPoint y: 291, distance: 17.0
click at [424, 274] on span "Select row" at bounding box center [425, 274] width 10 height 10
drag, startPoint x: 425, startPoint y: 292, endPoint x: 424, endPoint y: 302, distance: 10.0
click at [425, 295] on td "Data grid" at bounding box center [422, 300] width 27 height 26
drag, startPoint x: 426, startPoint y: 331, endPoint x: 426, endPoint y: 346, distance: 15.0
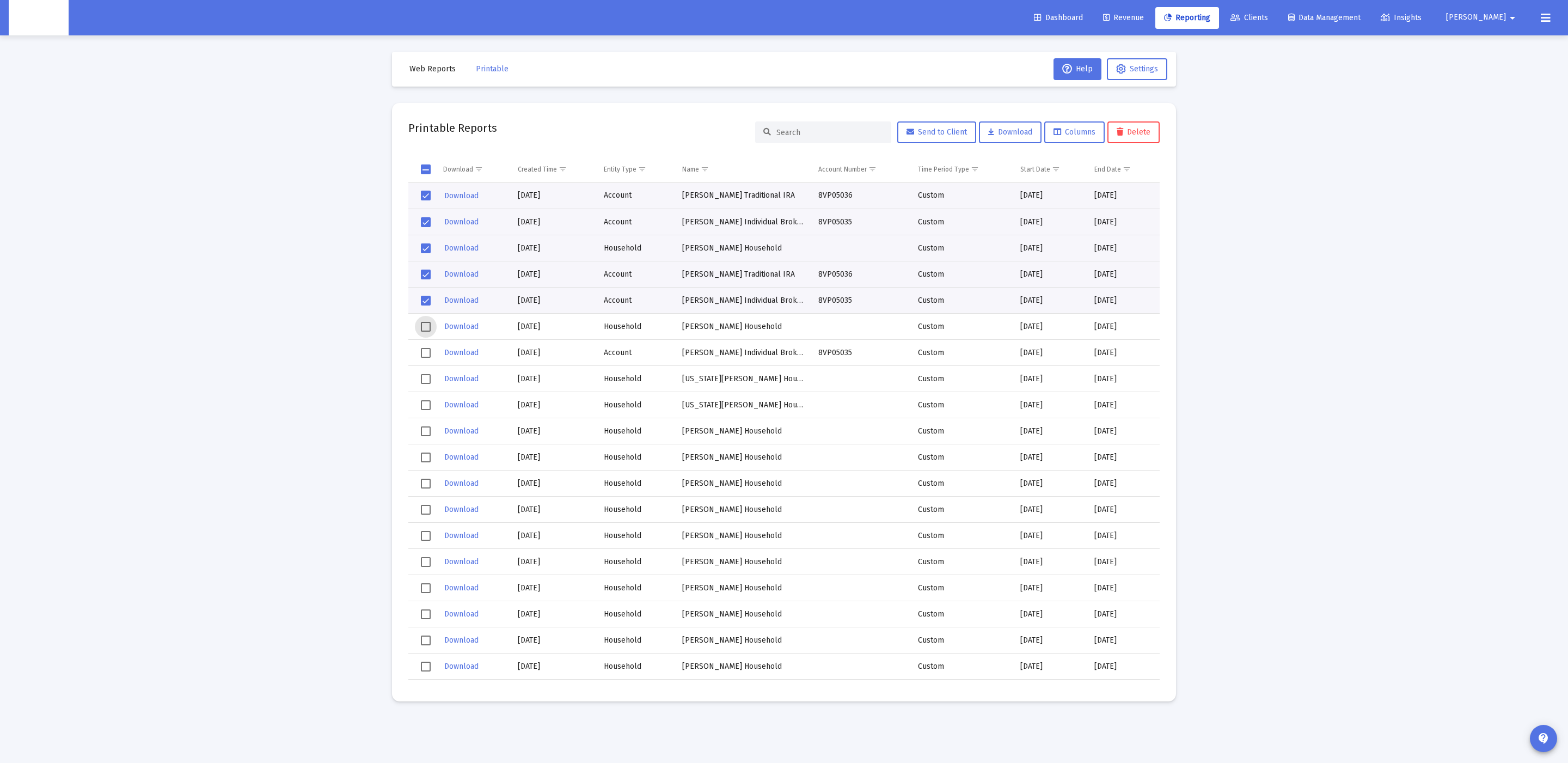
click at [426, 331] on span "Select row" at bounding box center [425, 327] width 10 height 10
drag, startPoint x: 425, startPoint y: 349, endPoint x: 425, endPoint y: 361, distance: 12.0
click at [425, 351] on span "Select row" at bounding box center [425, 352] width 10 height 10
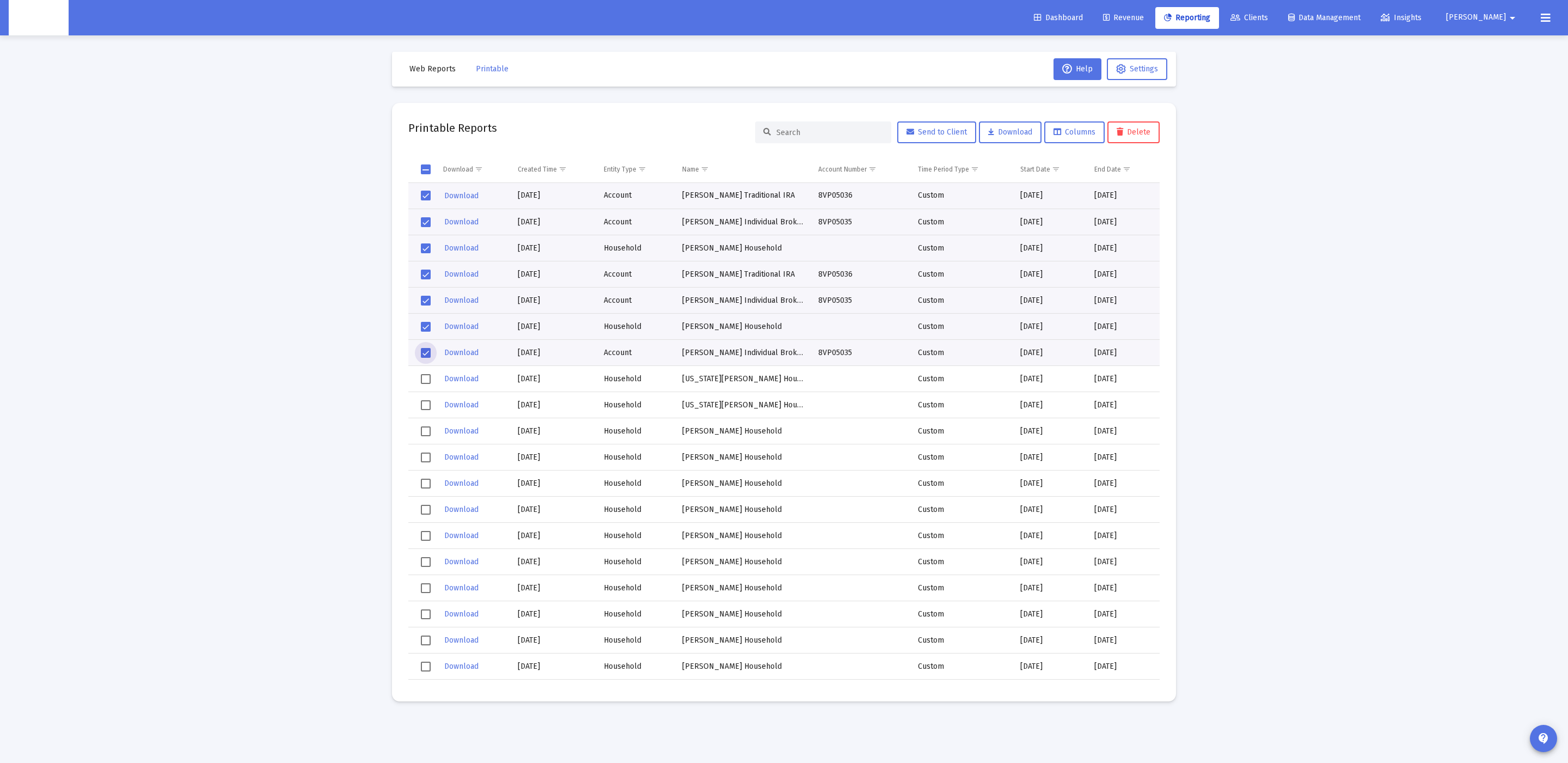
click at [427, 378] on span "Select row" at bounding box center [425, 379] width 10 height 10
drag, startPoint x: 426, startPoint y: 406, endPoint x: 416, endPoint y: 403, distance: 10.4
click at [424, 405] on span "Select row" at bounding box center [425, 405] width 10 height 10
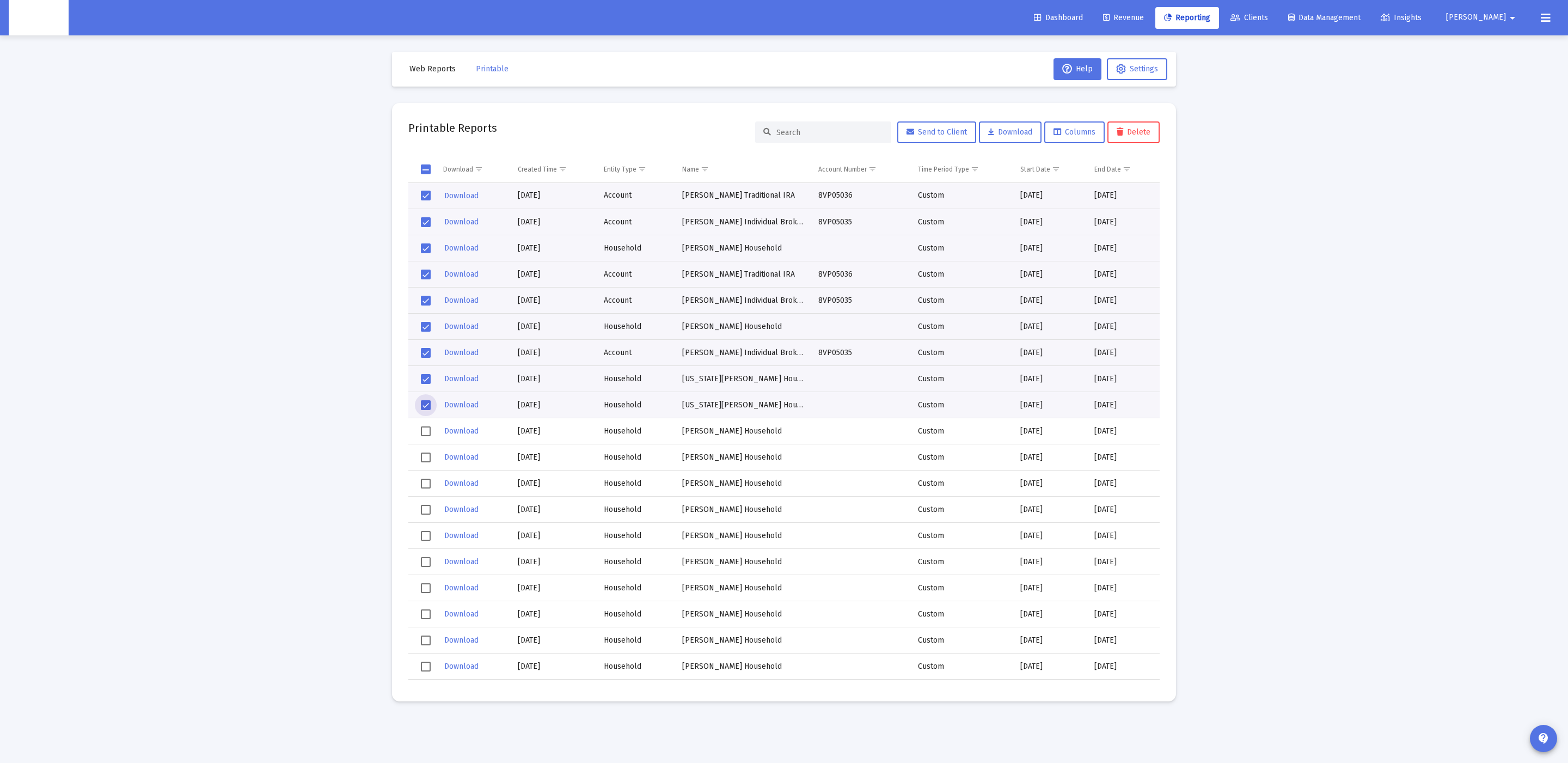
click at [424, 429] on span "Select row" at bounding box center [425, 431] width 10 height 10
click at [1016, 134] on span "Download" at bounding box center [1010, 132] width 44 height 9
click at [415, 455] on td "Data grid" at bounding box center [422, 457] width 27 height 26
click at [423, 477] on td "Data grid" at bounding box center [422, 483] width 27 height 26
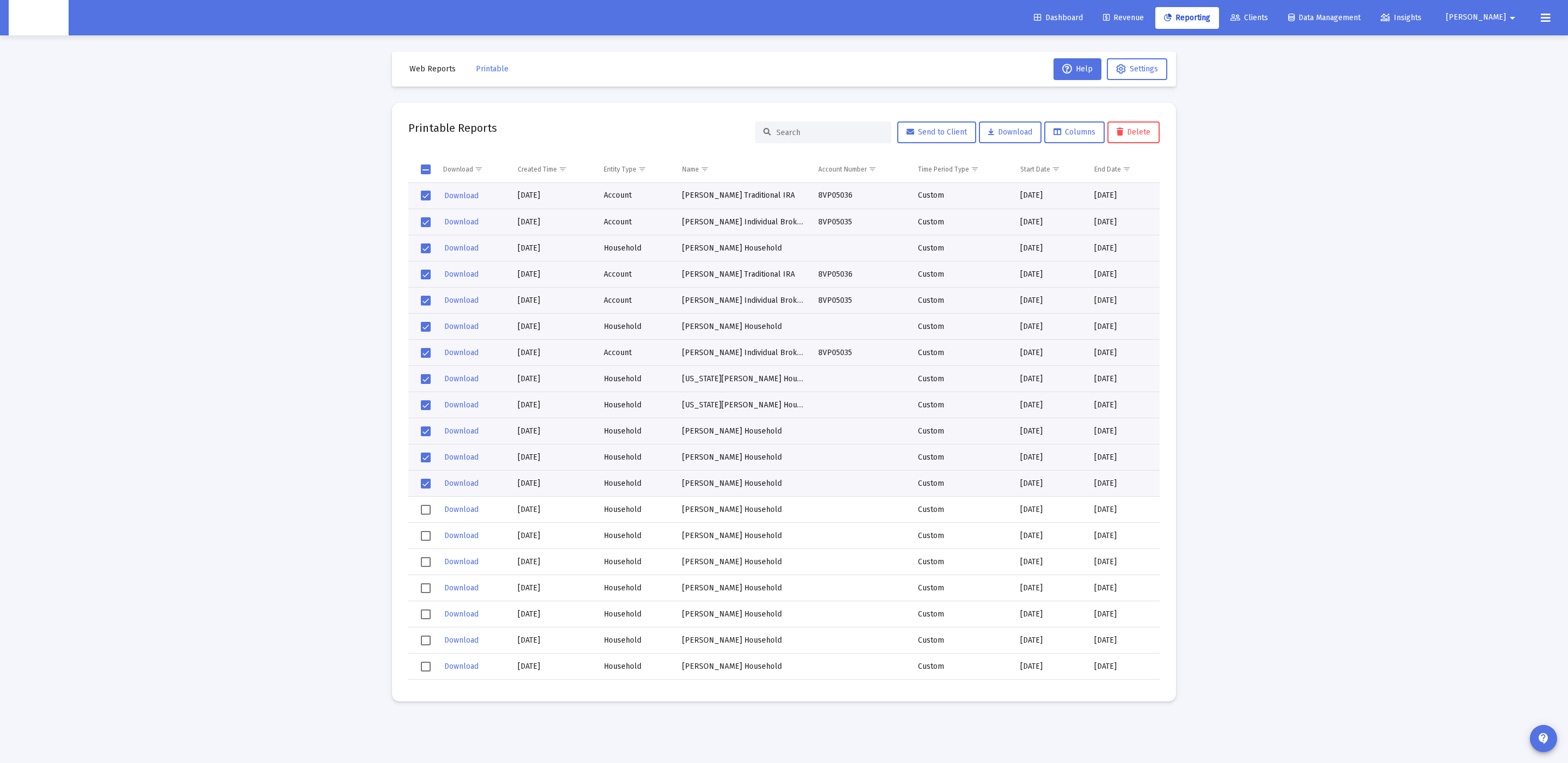
click at [417, 505] on td "Data grid" at bounding box center [422, 509] width 27 height 26
click at [415, 532] on td "Data grid" at bounding box center [422, 536] width 27 height 26
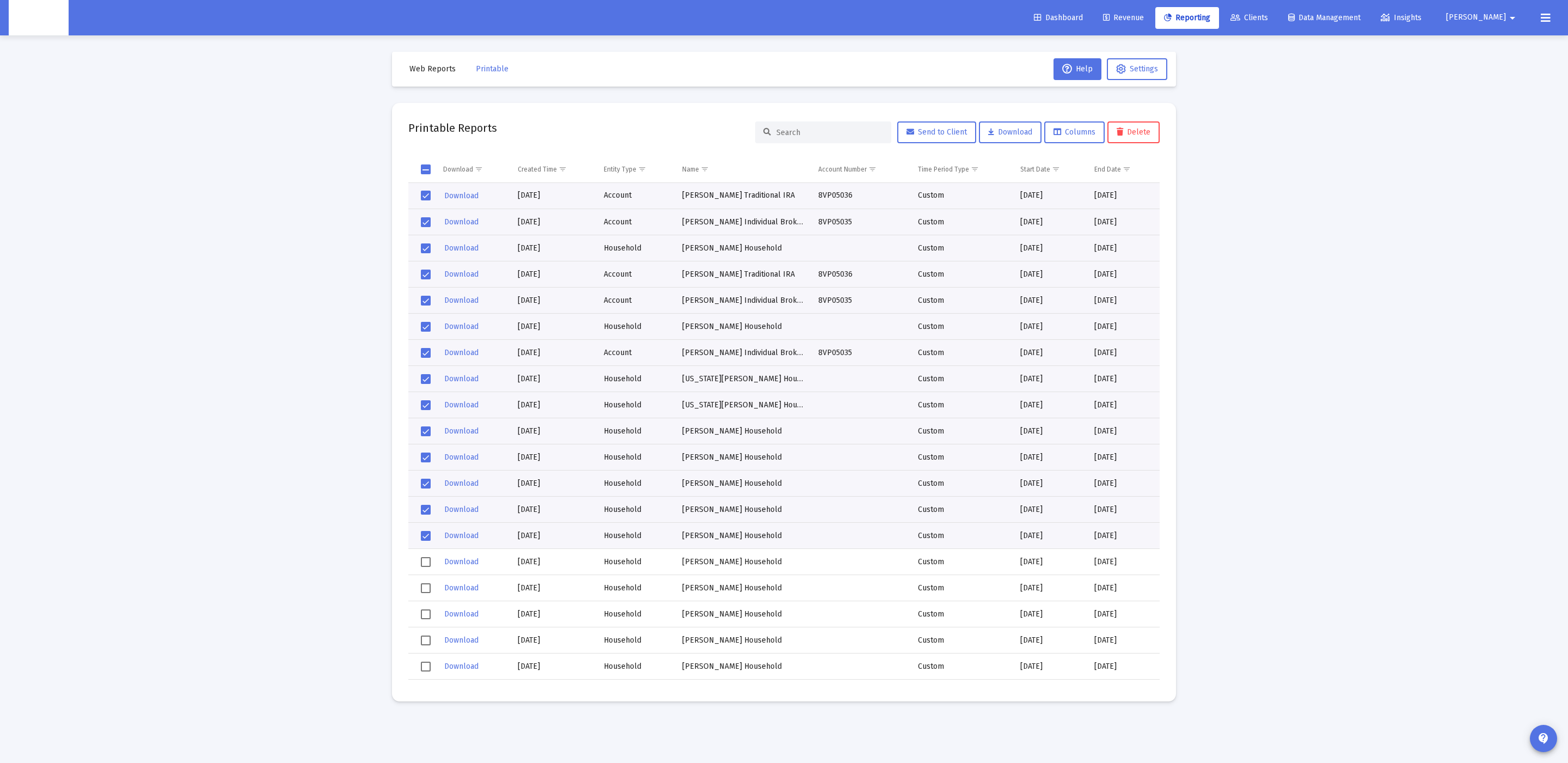
click at [417, 558] on td "Data grid" at bounding box center [422, 561] width 27 height 26
click at [423, 591] on span "Select row" at bounding box center [425, 588] width 10 height 10
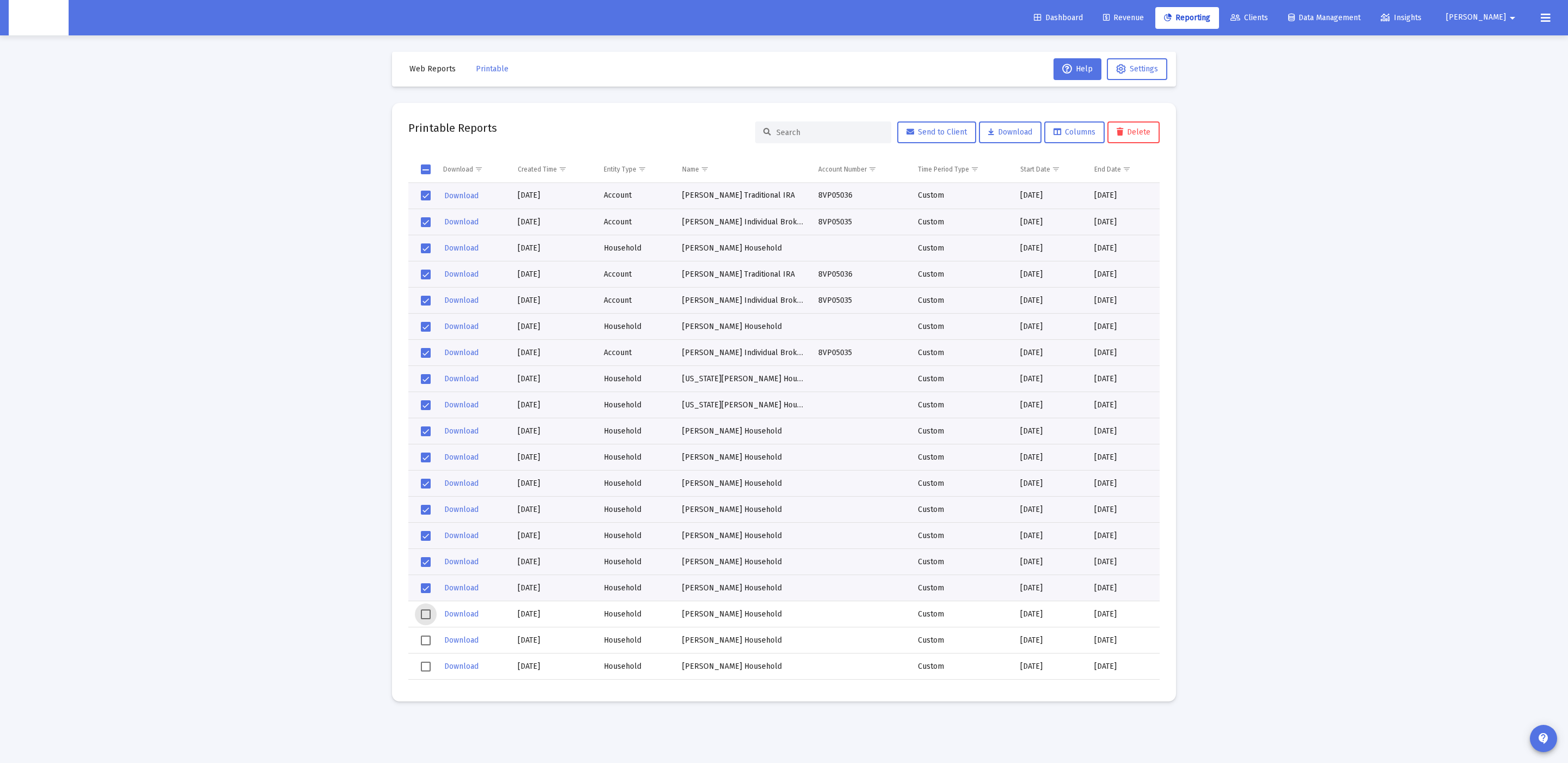
click at [424, 612] on span "Select row" at bounding box center [425, 614] width 10 height 10
click at [419, 631] on td "Data grid" at bounding box center [422, 640] width 27 height 26
click at [423, 661] on td "Data grid" at bounding box center [422, 666] width 27 height 26
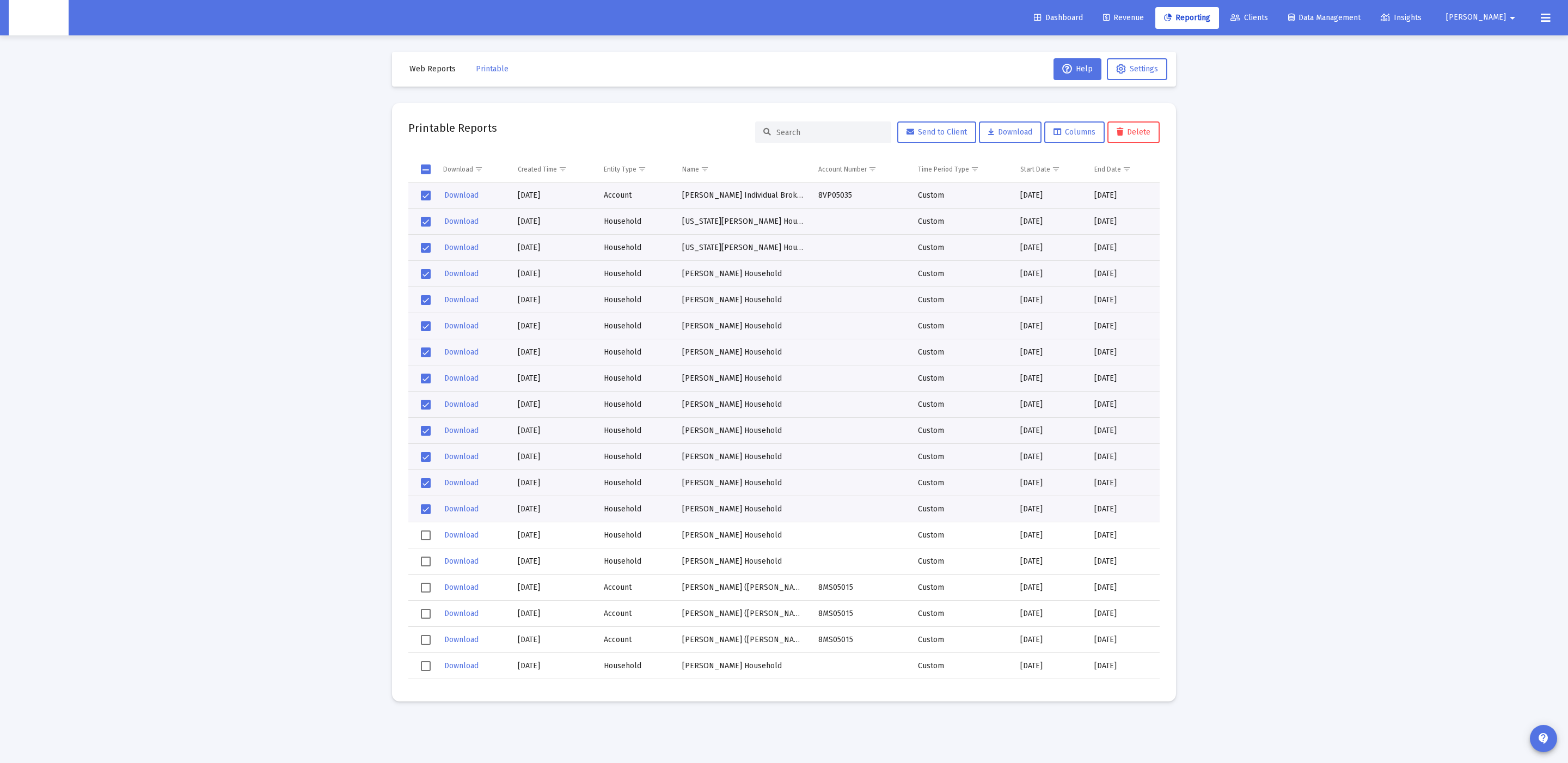
scroll to position [165, 0]
click at [436, 533] on td "Download" at bounding box center [473, 527] width 74 height 26
click at [426, 528] on span "Select row" at bounding box center [425, 527] width 10 height 10
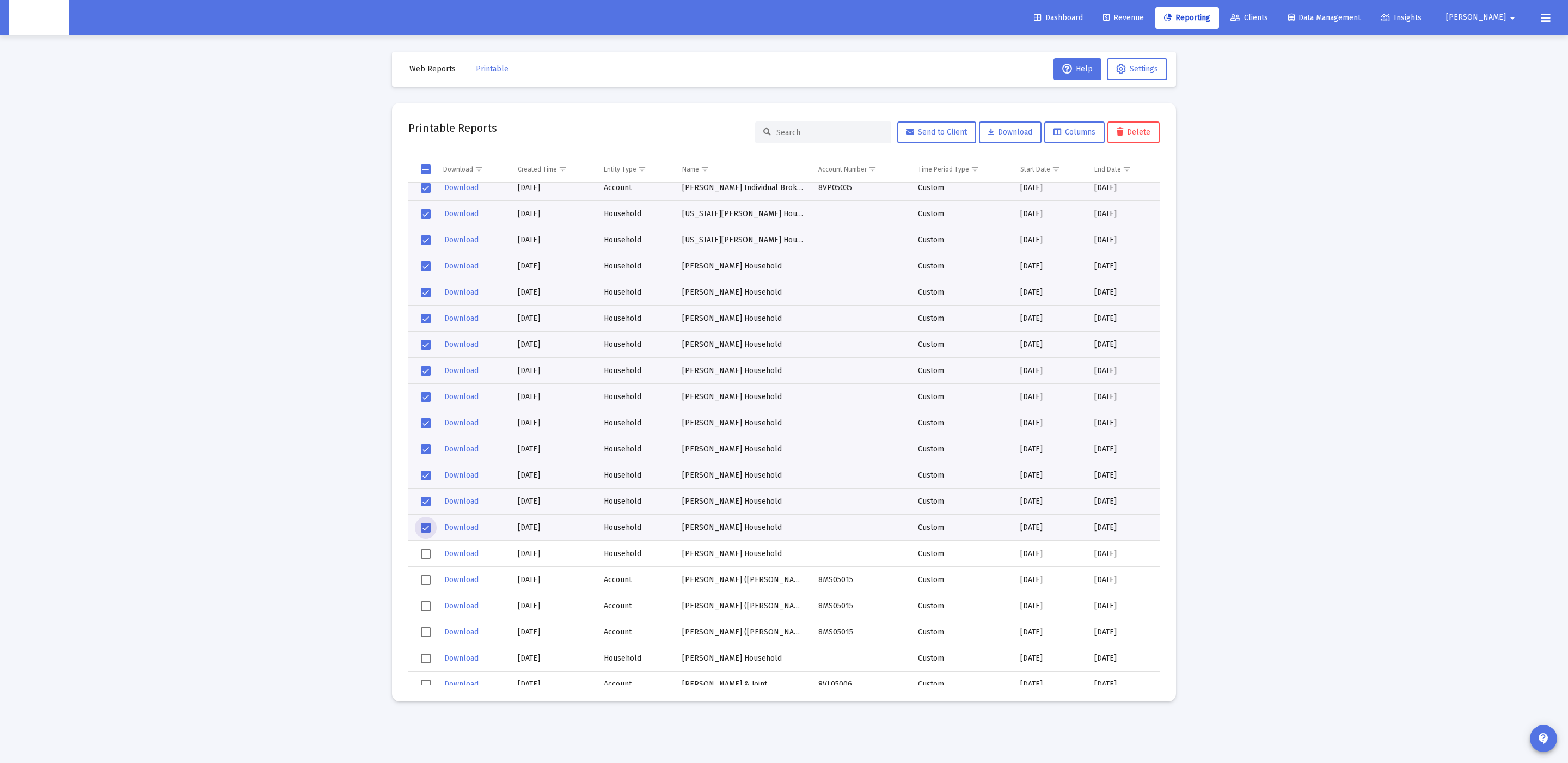
click at [424, 545] on td "Data grid" at bounding box center [422, 553] width 27 height 26
click at [428, 580] on span "Select row" at bounding box center [425, 580] width 10 height 10
click at [421, 601] on span "Select row" at bounding box center [425, 605] width 10 height 10
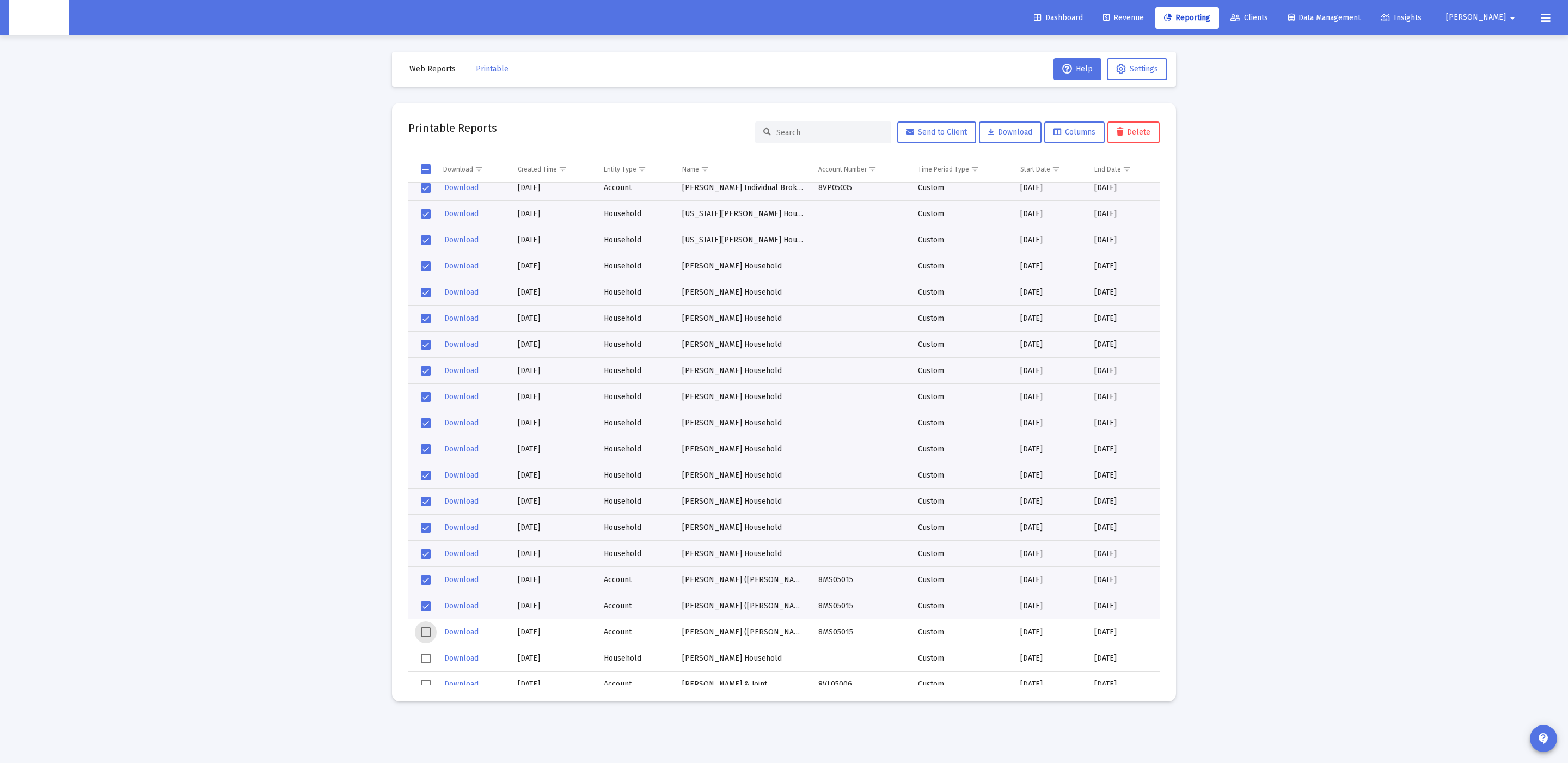
click at [422, 630] on span "Select row" at bounding box center [425, 632] width 10 height 10
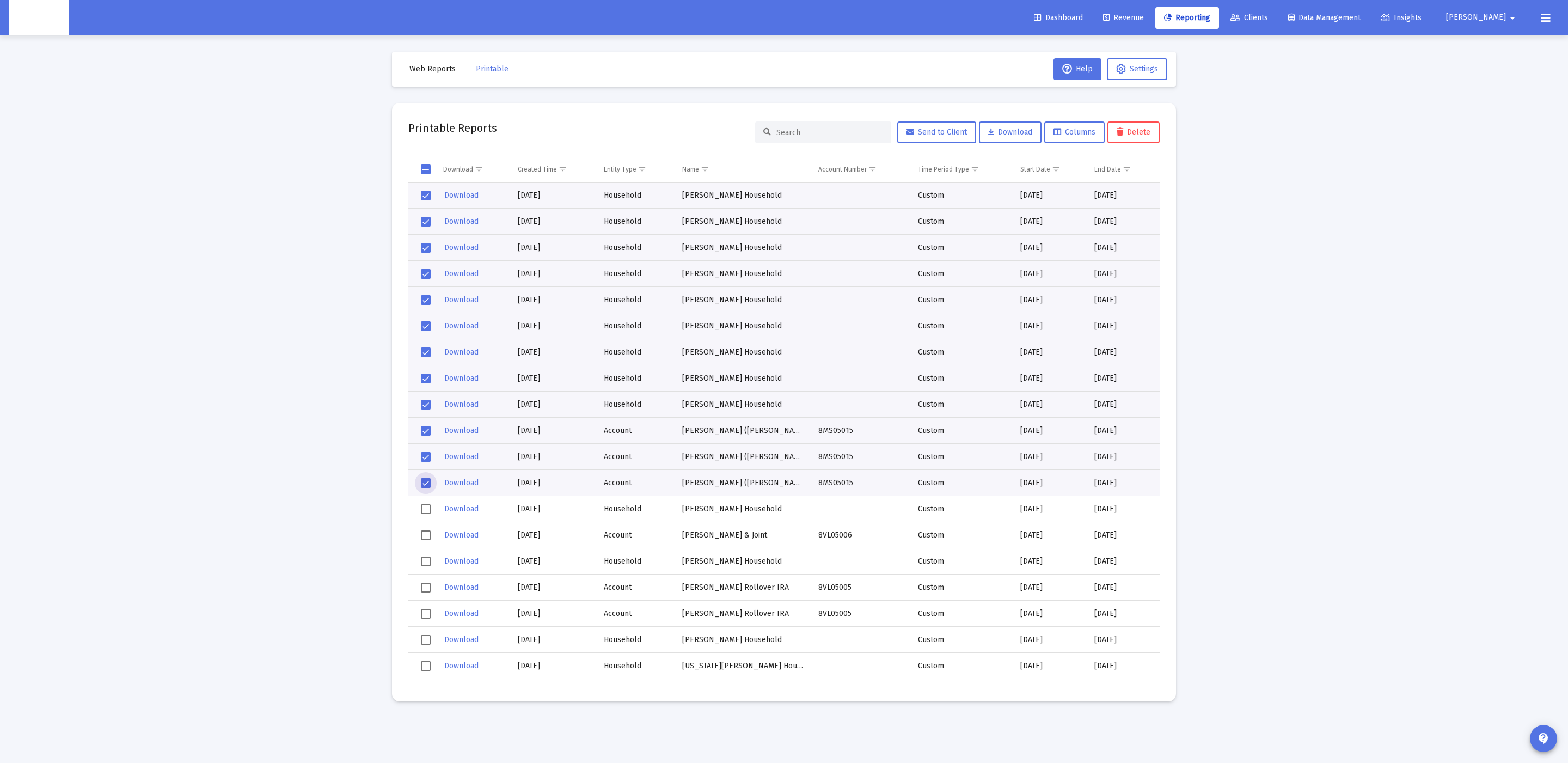
click at [417, 503] on td "Data grid" at bounding box center [422, 509] width 27 height 26
click at [422, 538] on span "Select row" at bounding box center [425, 535] width 10 height 10
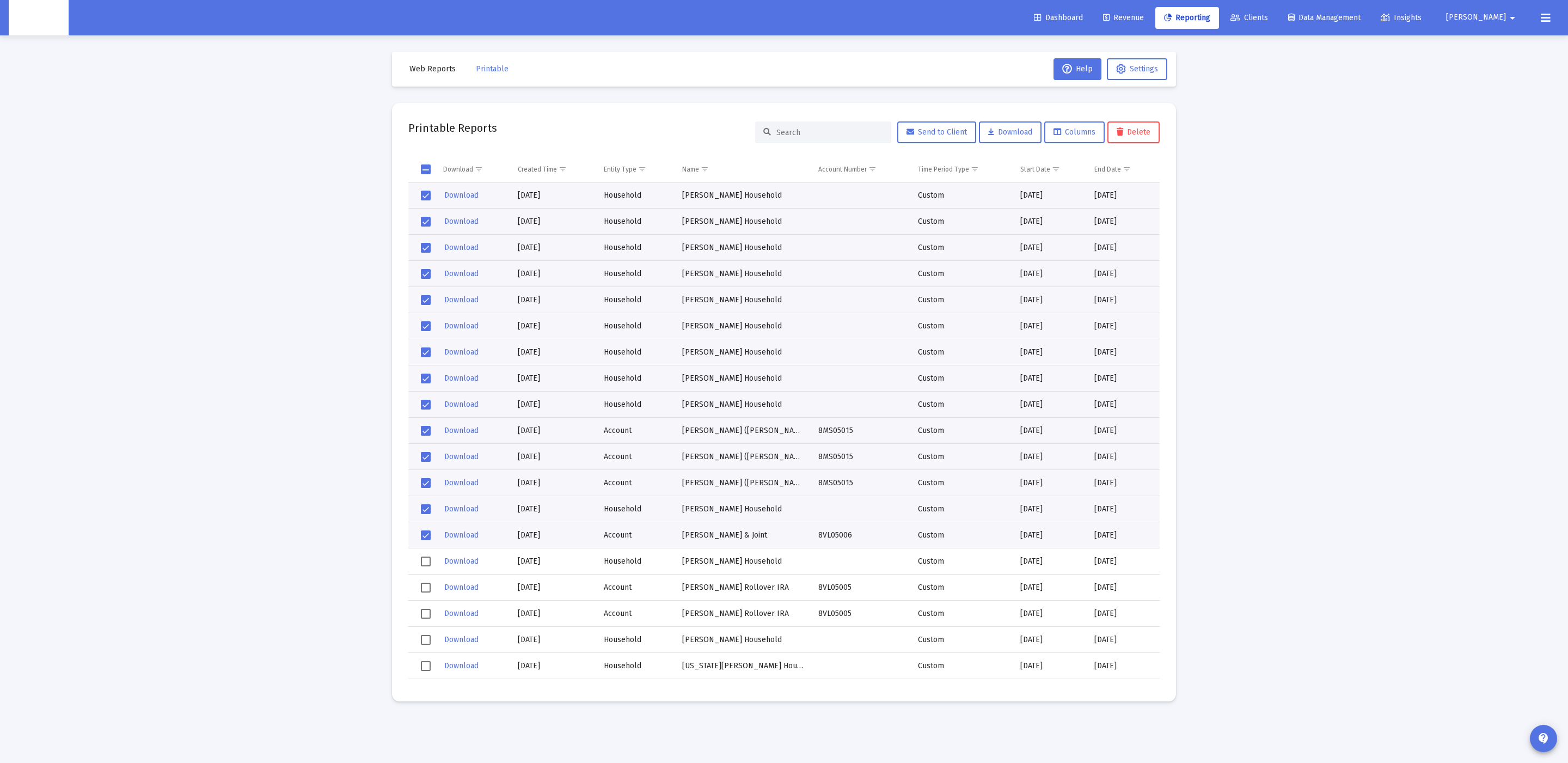
click at [418, 566] on td "Data grid" at bounding box center [422, 561] width 27 height 26
click at [423, 587] on span "Select row" at bounding box center [425, 587] width 10 height 10
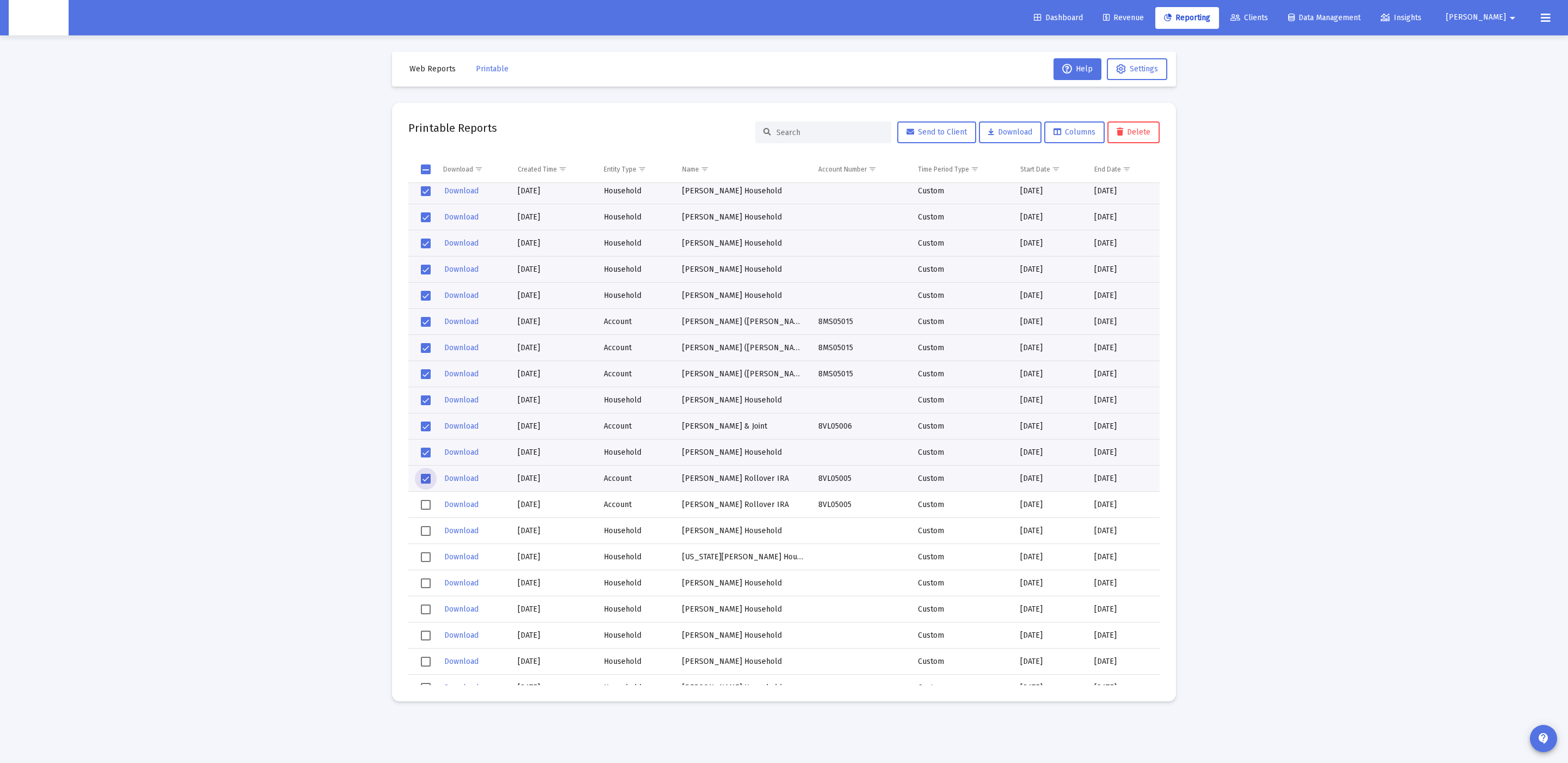
scroll to position [473, 0]
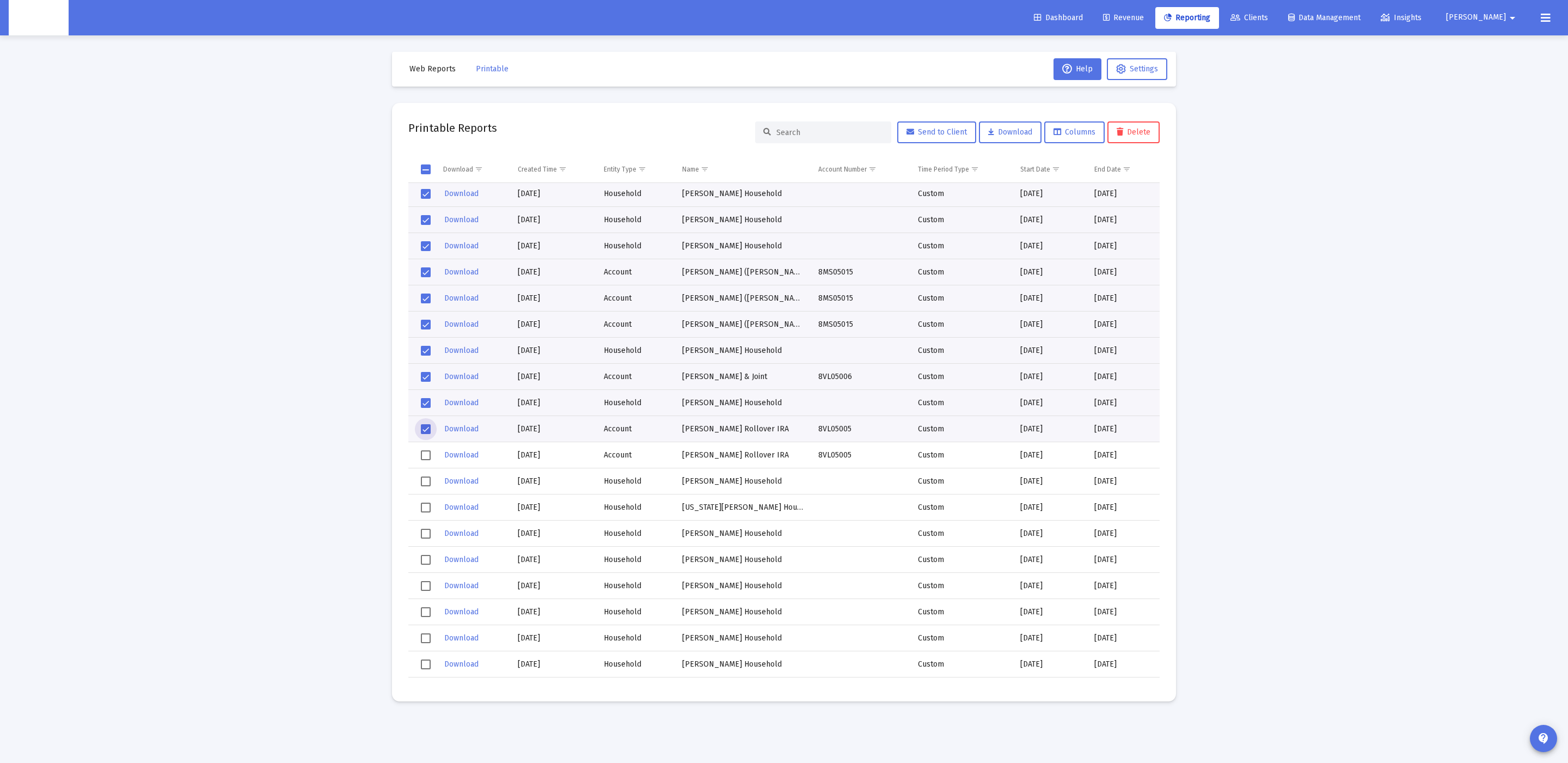
click at [424, 454] on span "Select row" at bounding box center [425, 455] width 10 height 10
drag, startPoint x: 423, startPoint y: 477, endPoint x: 419, endPoint y: 506, distance: 29.3
click at [423, 477] on span "Select row" at bounding box center [425, 481] width 10 height 10
click at [419, 508] on td "Data grid" at bounding box center [422, 507] width 27 height 26
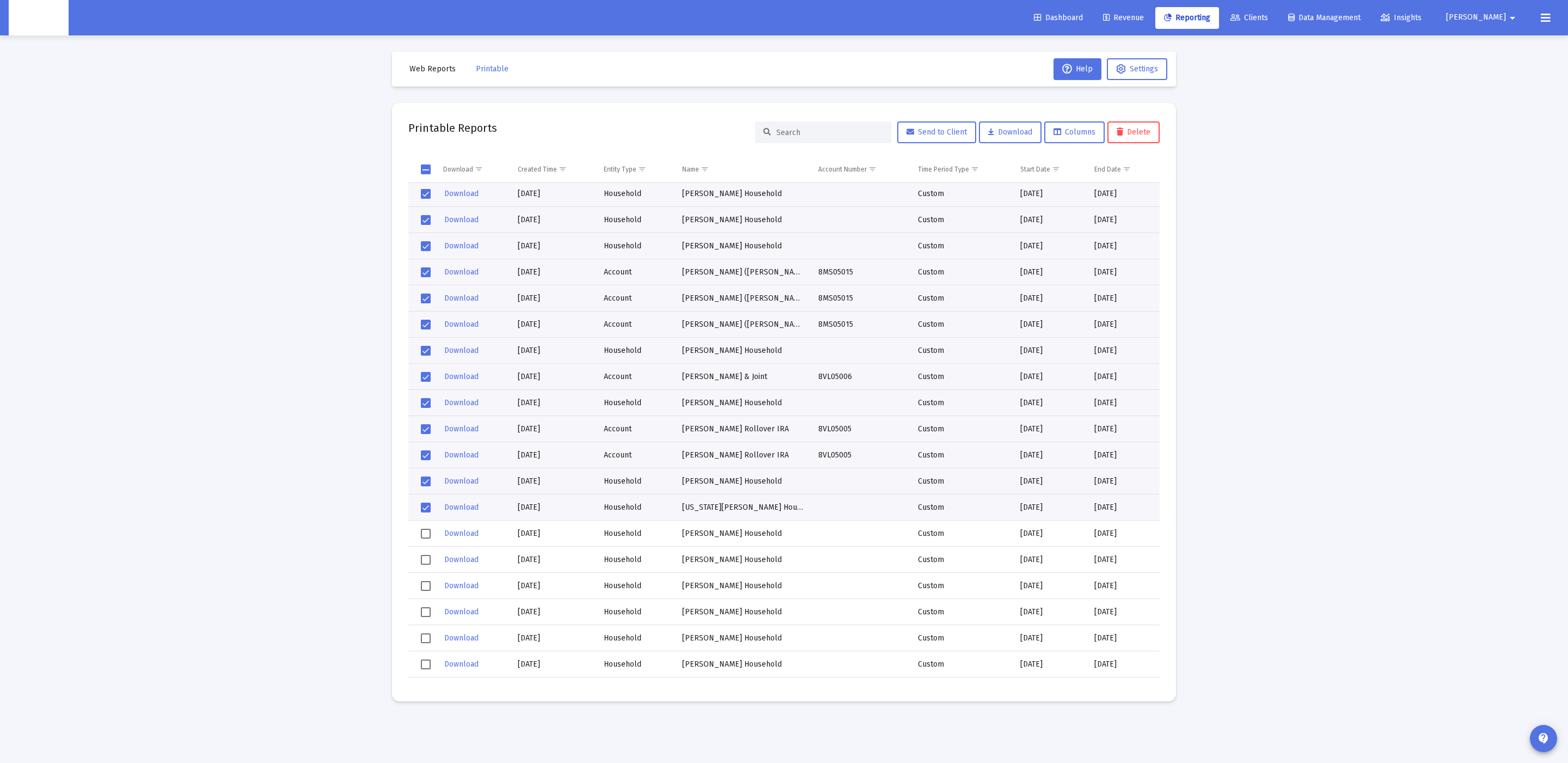
click at [421, 539] on td "Data grid" at bounding box center [422, 533] width 27 height 26
drag, startPoint x: 422, startPoint y: 562, endPoint x: 424, endPoint y: 574, distance: 12.2
click at [422, 562] on span "Select row" at bounding box center [425, 559] width 10 height 10
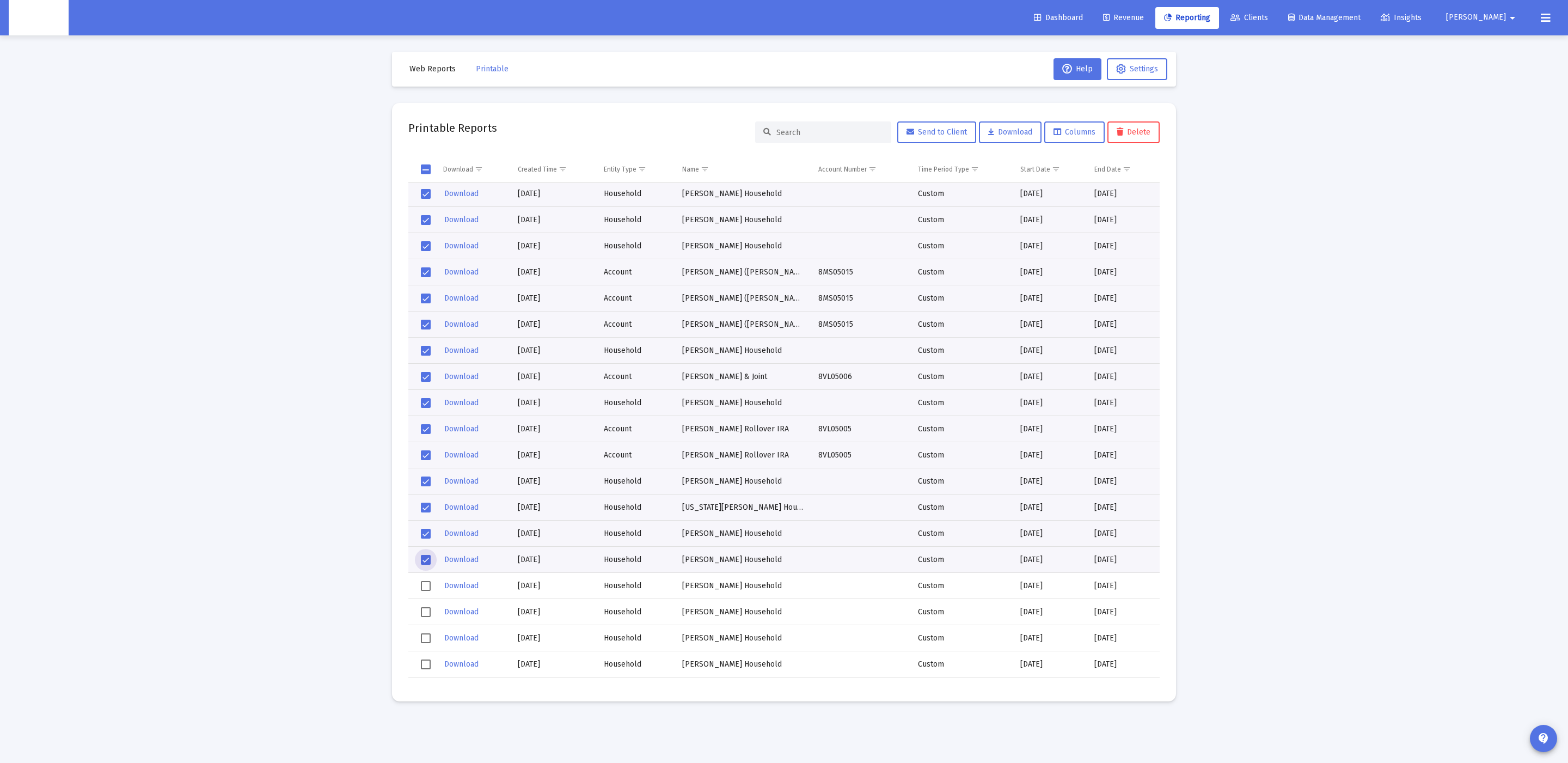
click at [424, 581] on span "Select row" at bounding box center [425, 586] width 10 height 10
click at [428, 607] on span "Select row" at bounding box center [425, 611] width 10 height 10
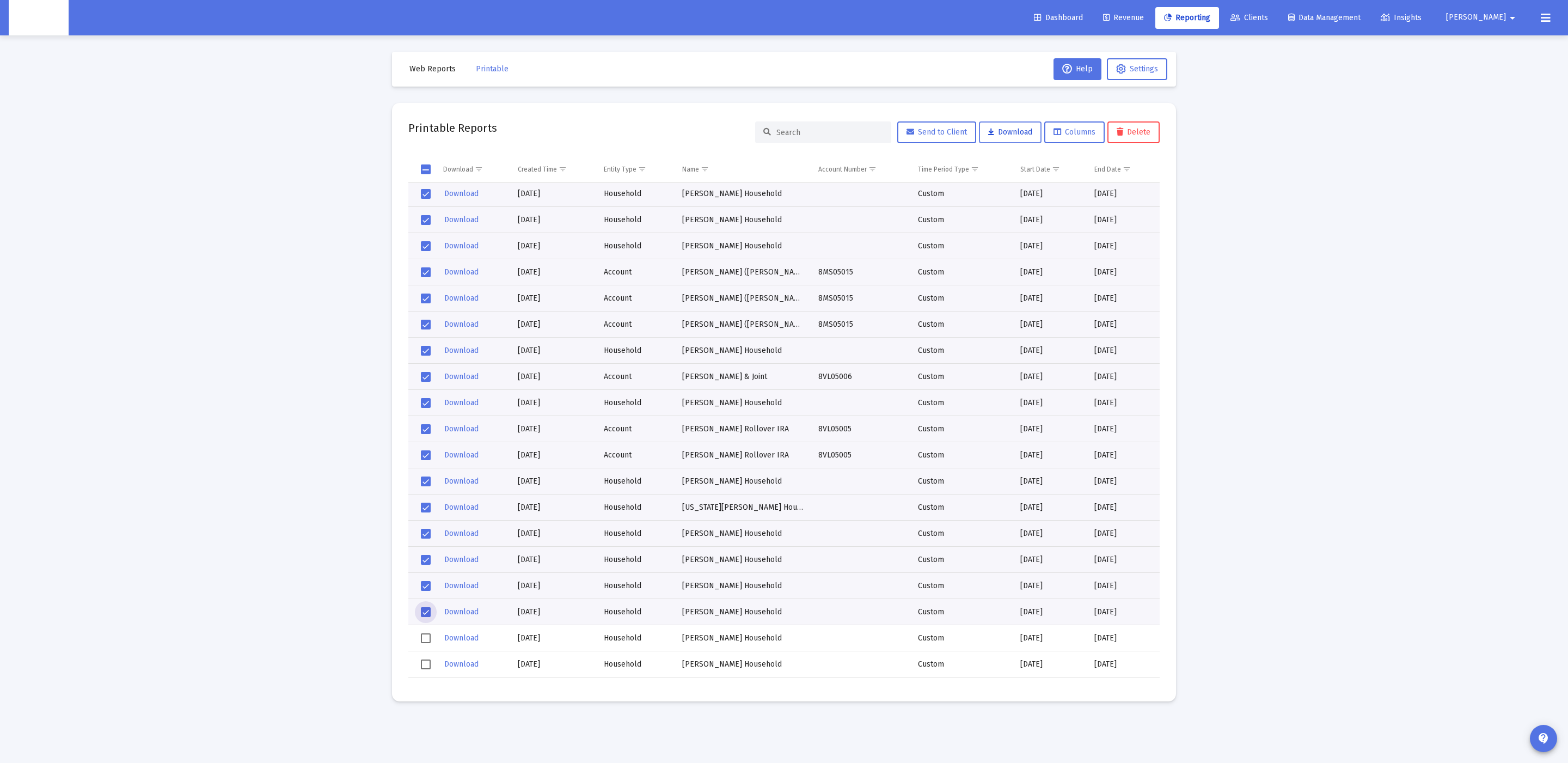
click at [1002, 133] on span "Download" at bounding box center [1010, 132] width 44 height 9
